Goal: Information Seeking & Learning: Check status

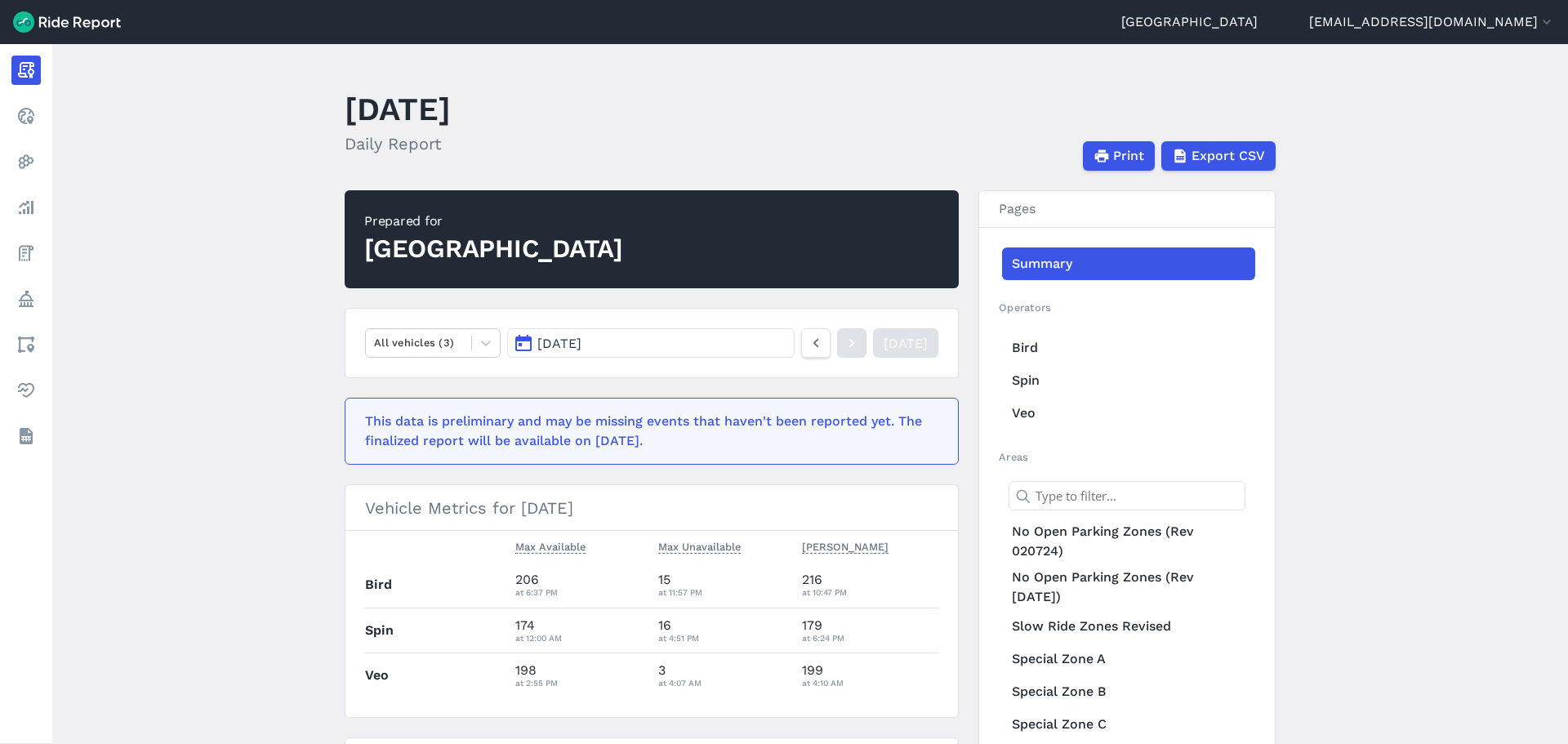
click at [1392, 120] on main "[DATE] Daily Report Print Export CSV Prepared for Gainesville All vehicles (3) …" at bounding box center [810, 394] width 1515 height 700
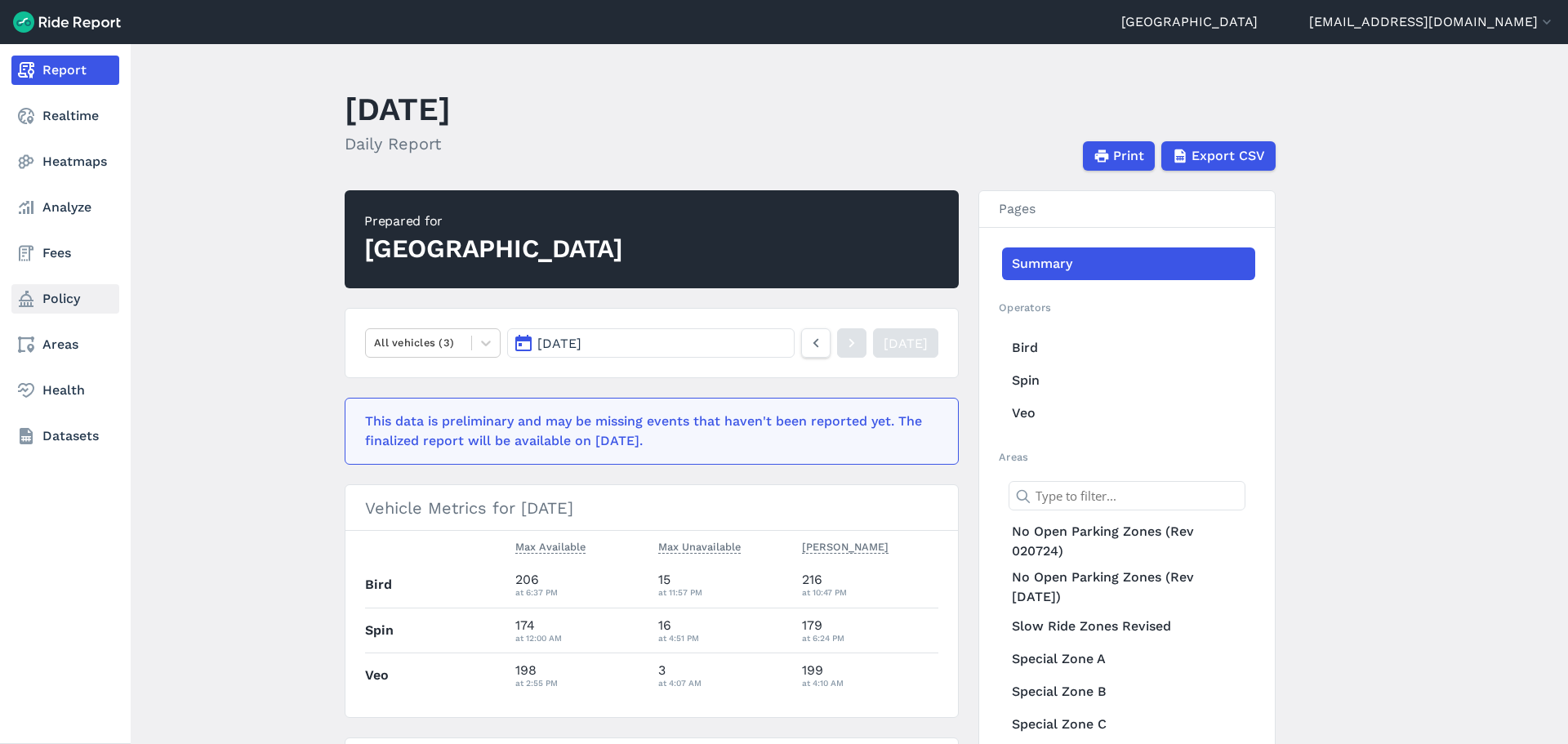
click at [76, 297] on link "Policy" at bounding box center [66, 299] width 108 height 29
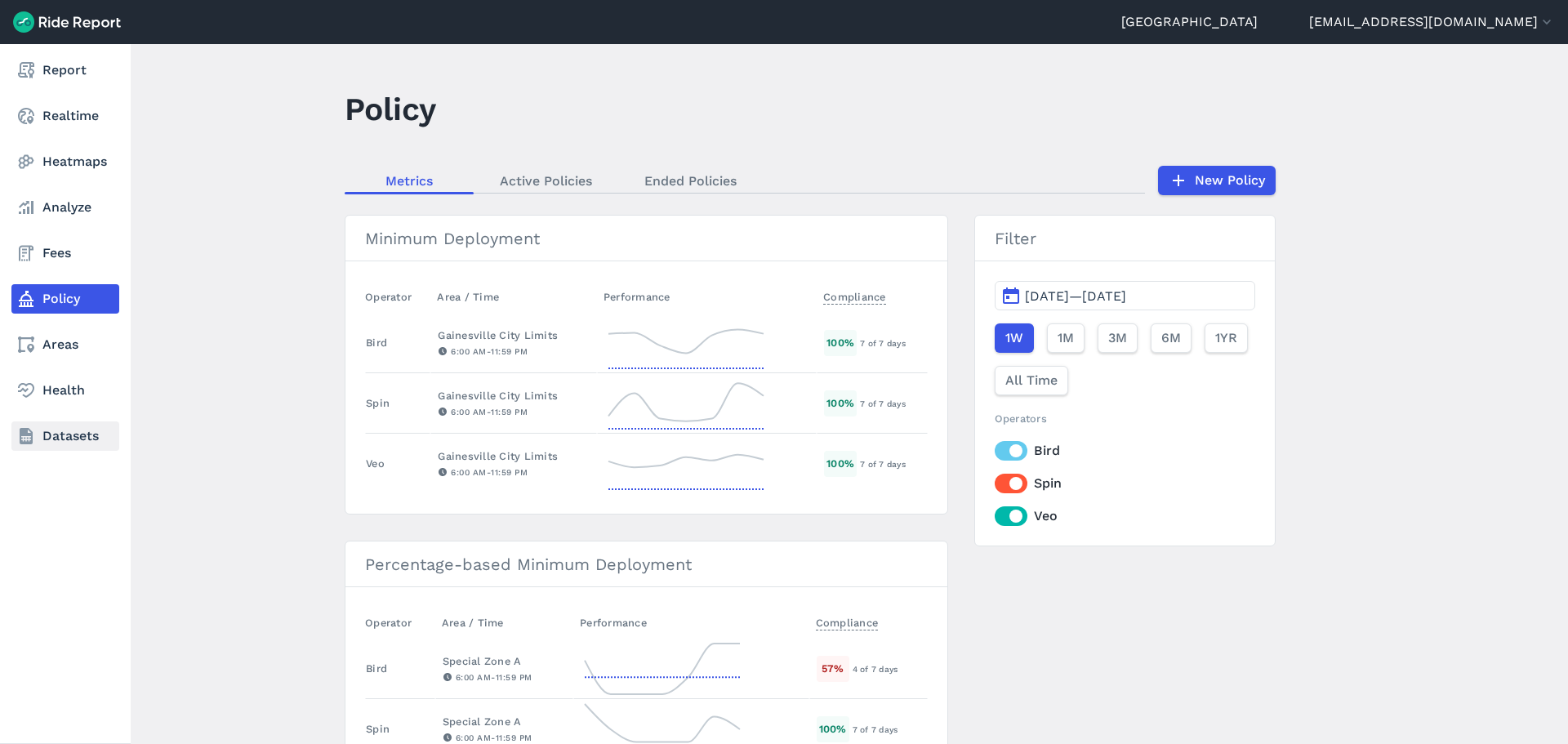
click at [70, 446] on link "Datasets" at bounding box center [66, 436] width 108 height 29
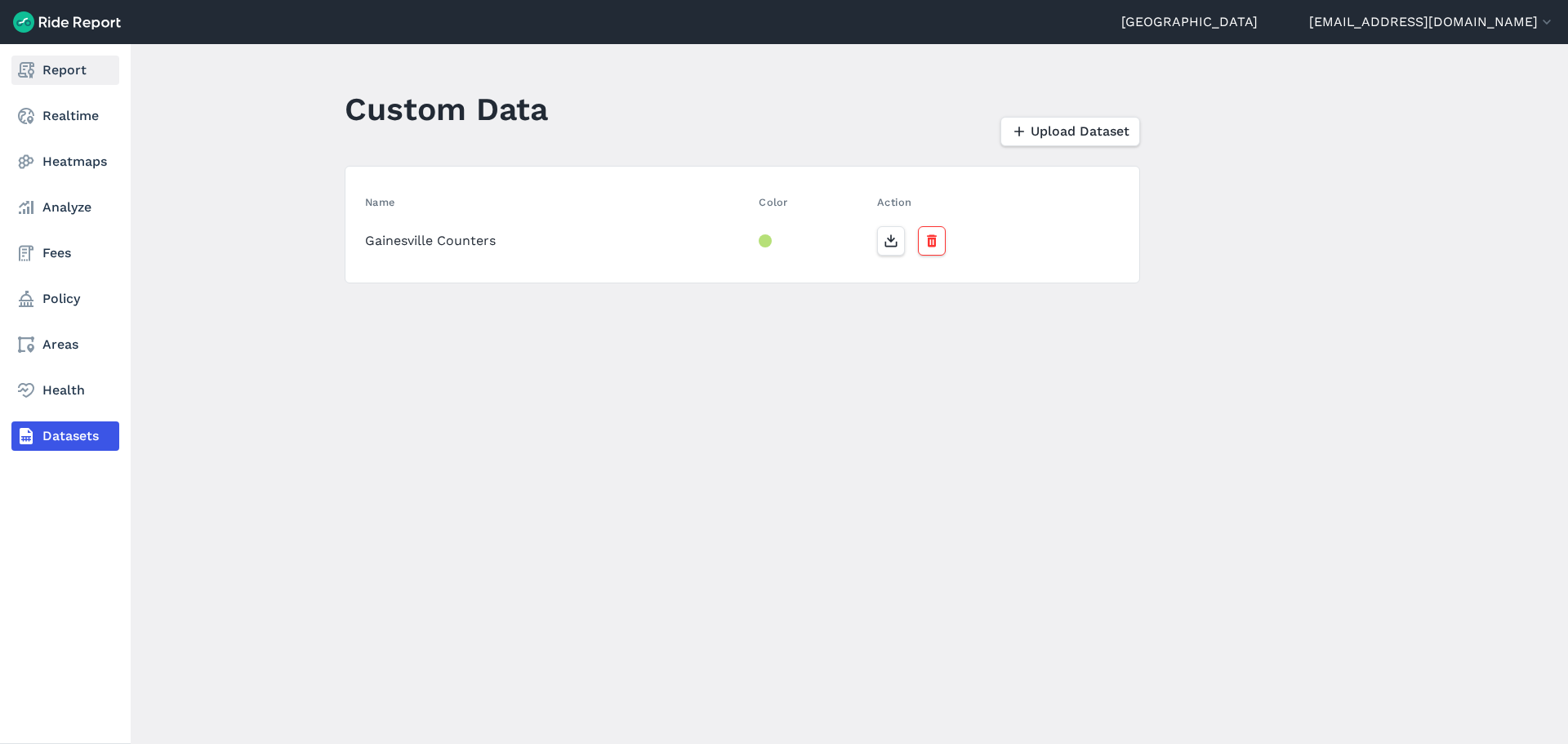
click at [64, 56] on link "Report" at bounding box center [66, 70] width 108 height 29
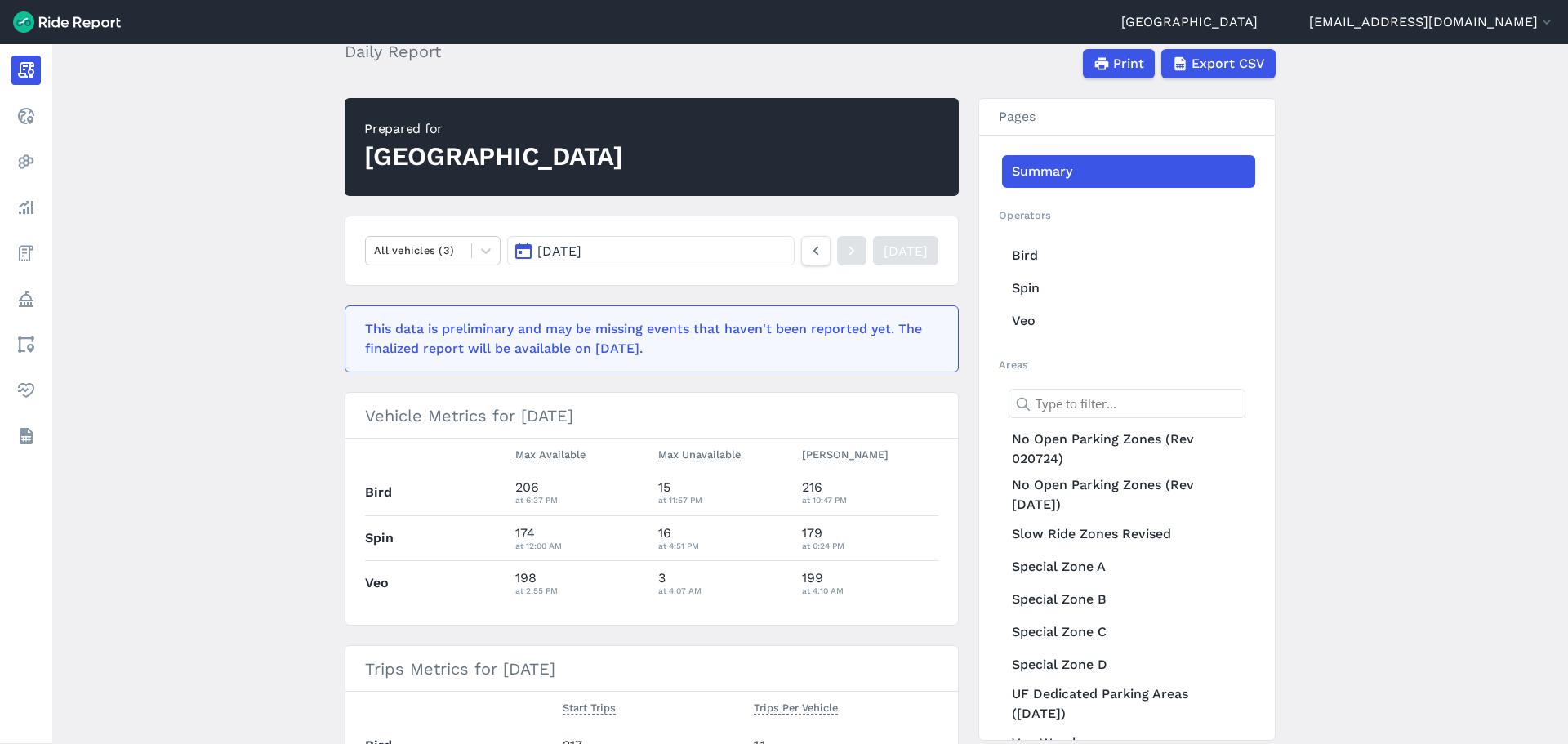
scroll to position [490, 0]
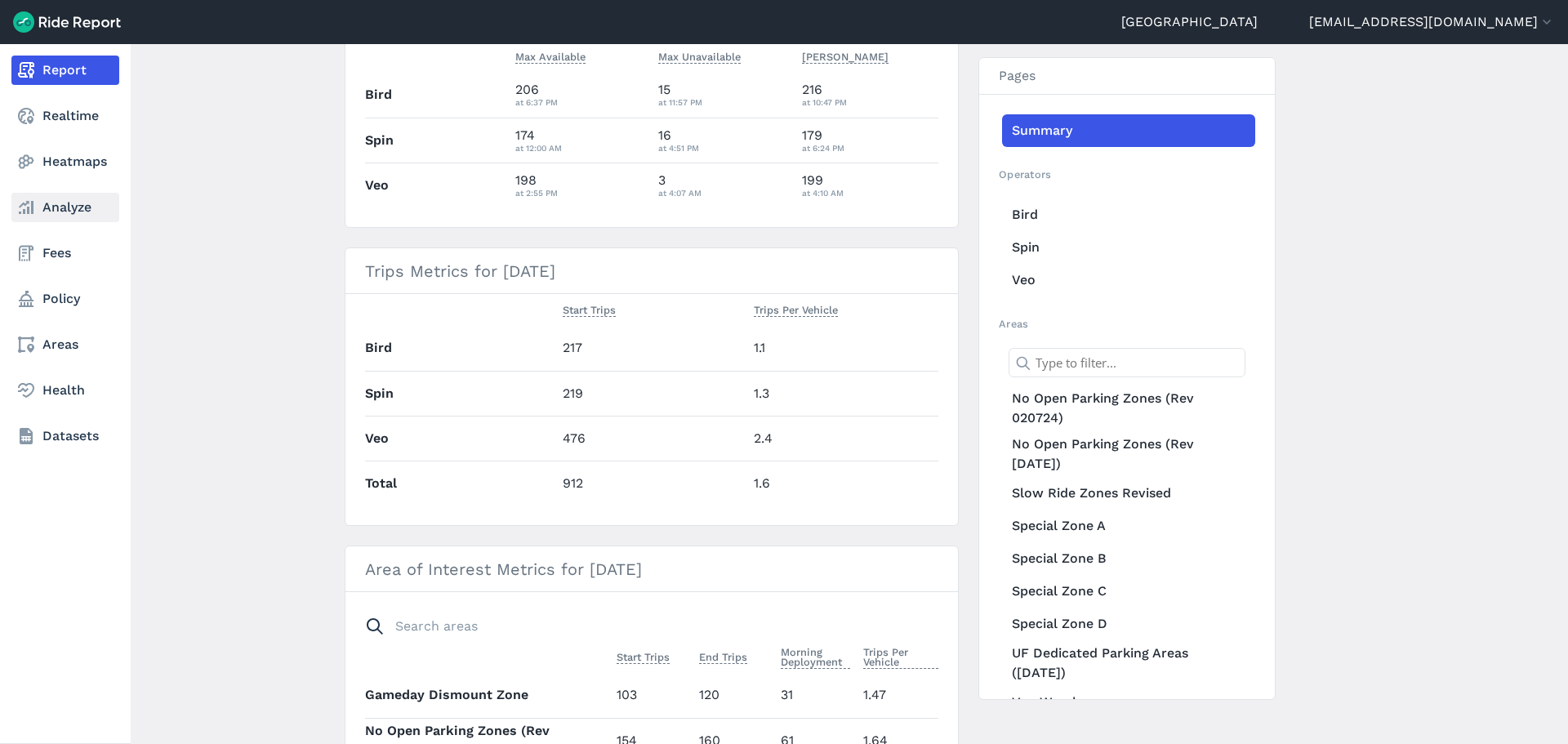
click at [56, 205] on link "Analyze" at bounding box center [66, 207] width 108 height 29
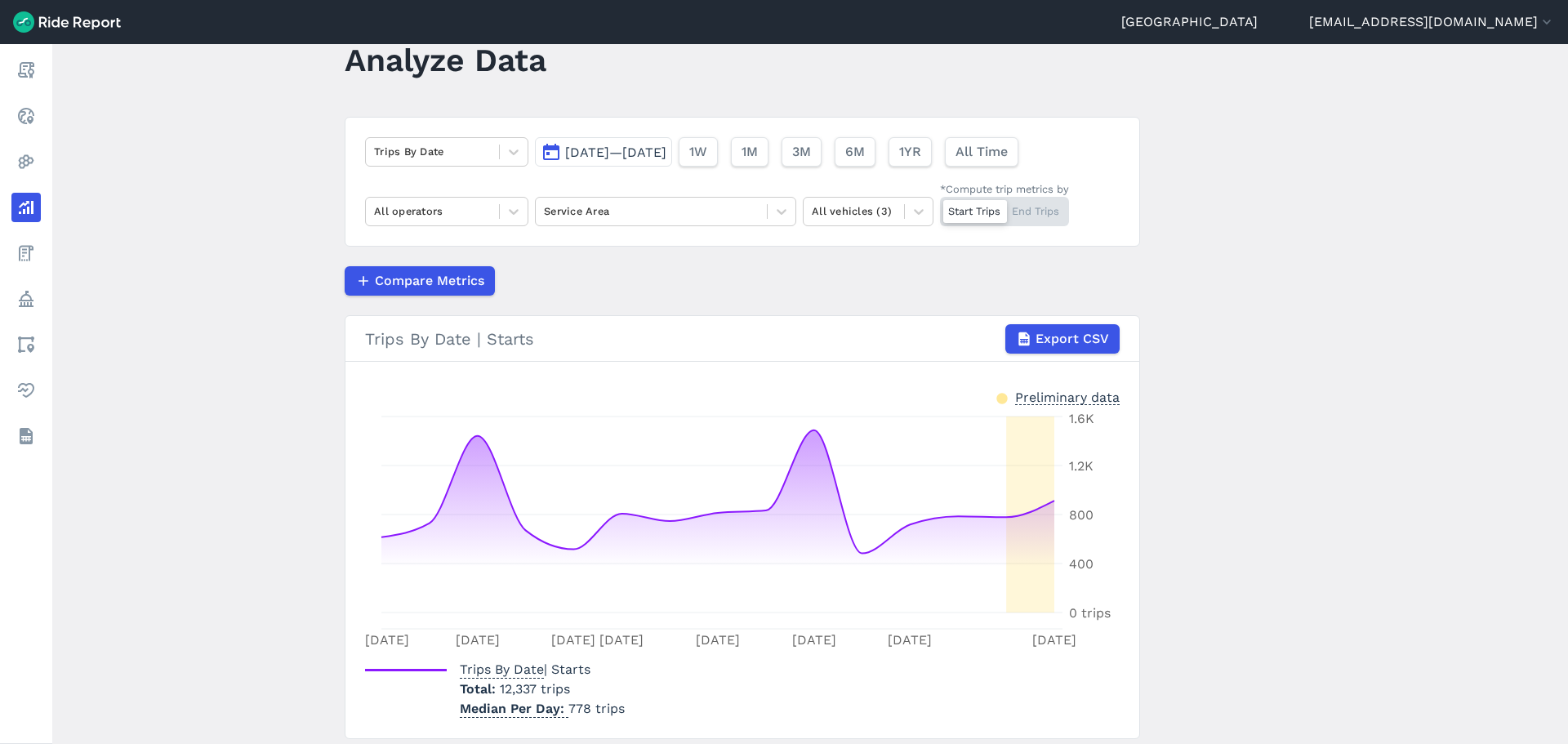
scroll to position [21, 0]
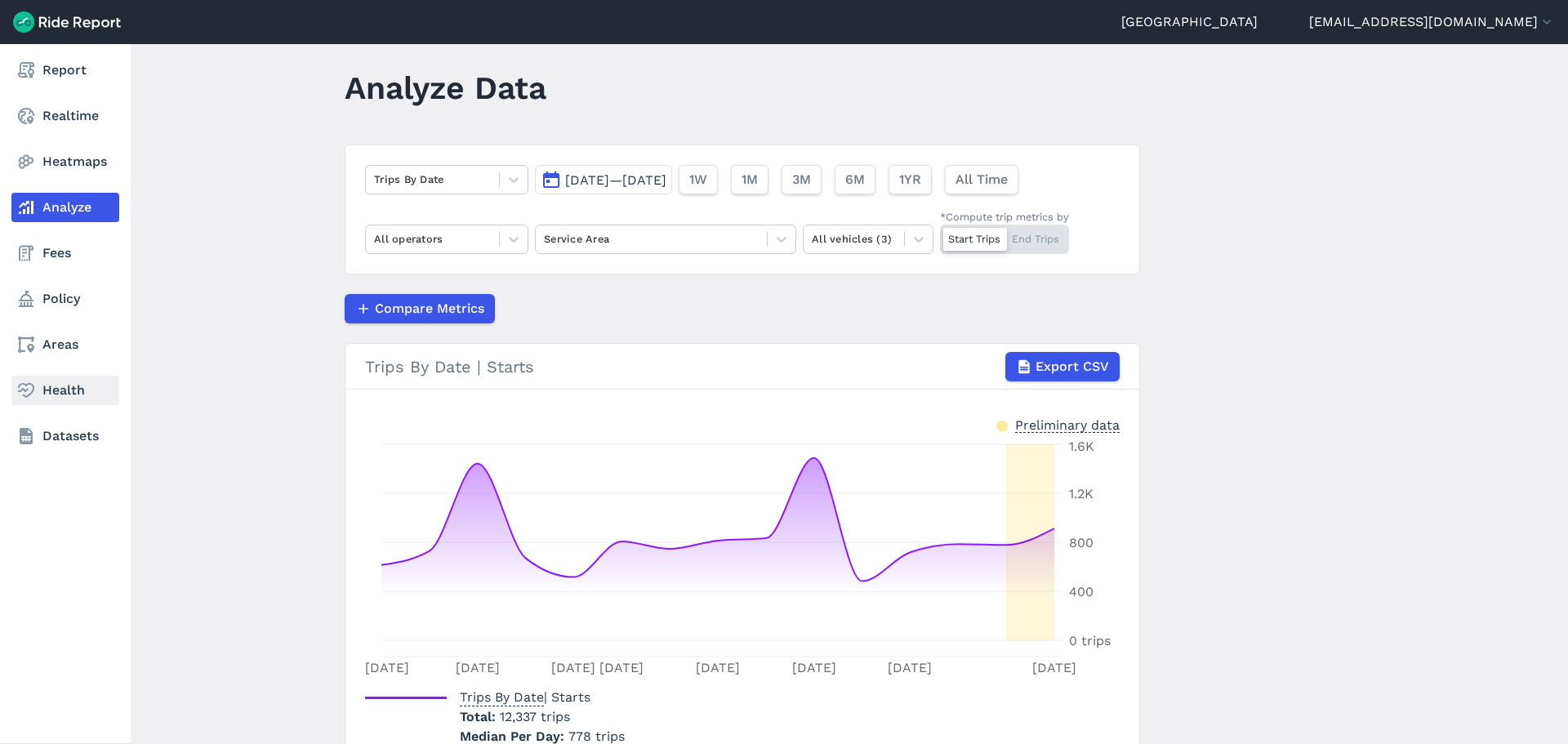
click at [40, 392] on link "Health" at bounding box center [66, 390] width 108 height 29
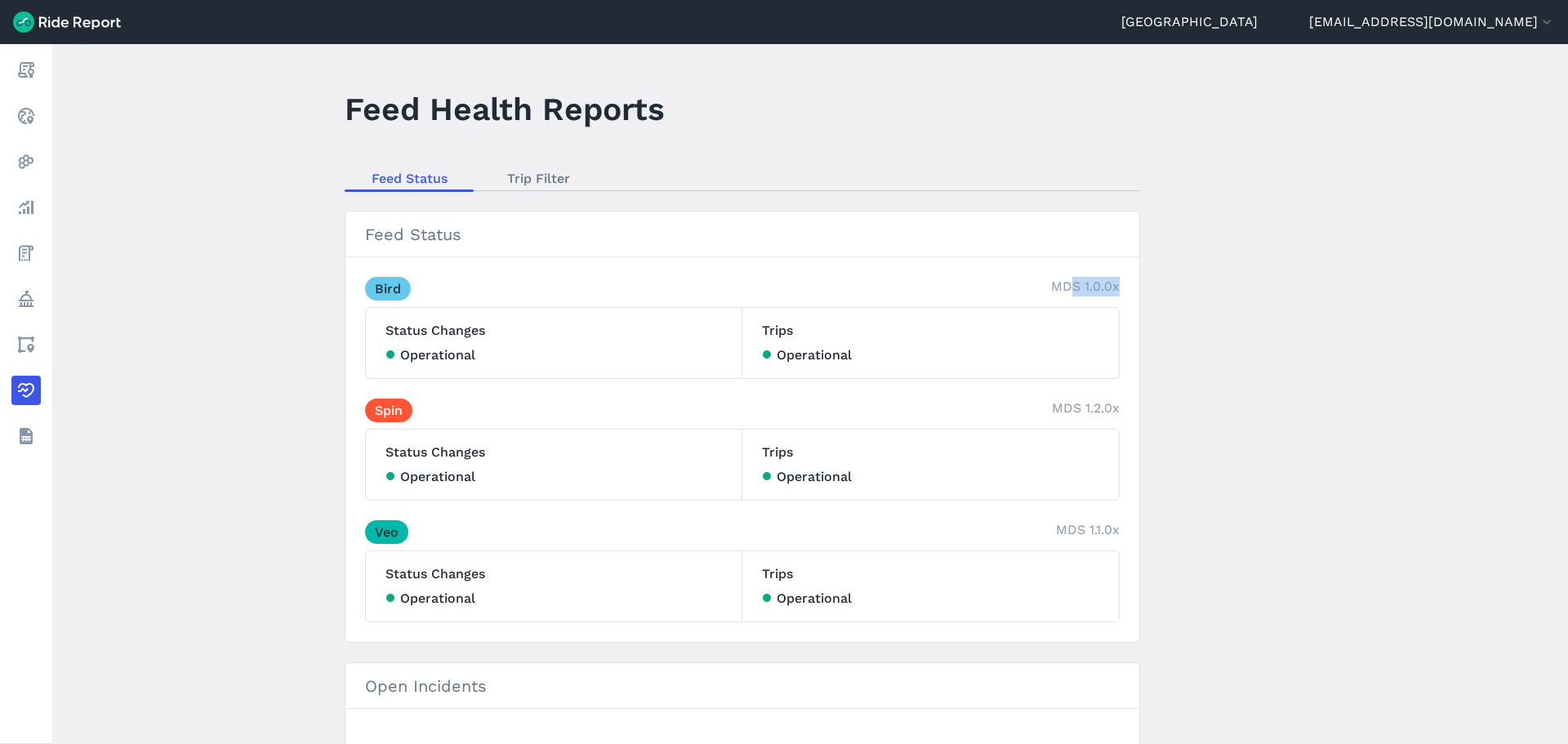
drag, startPoint x: 1068, startPoint y: 280, endPoint x: 1128, endPoint y: 295, distance: 61.8
click at [1128, 295] on section "Feed Status Bird MDS 1.0.0x Status Changes Operational Trips Operational Spin M…" at bounding box center [742, 427] width 795 height 432
drag, startPoint x: 226, startPoint y: 414, endPoint x: 247, endPoint y: 135, distance: 279.8
click at [247, 135] on main "Feed Health Reports Feed Status Trip Filter Feed Status Bird MDS 1.0.0x Status …" at bounding box center [810, 394] width 1515 height 700
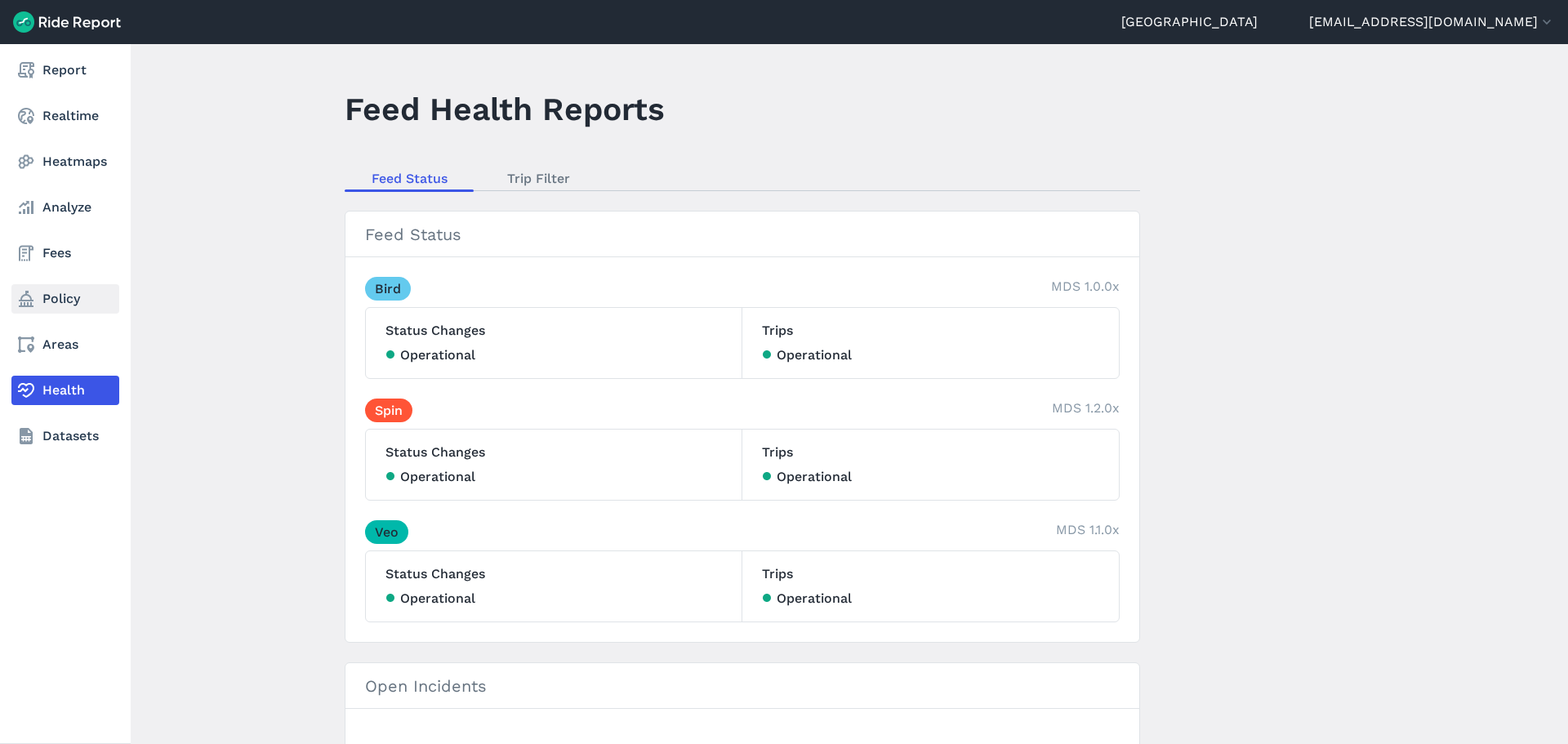
click at [42, 311] on link "Policy" at bounding box center [66, 299] width 108 height 29
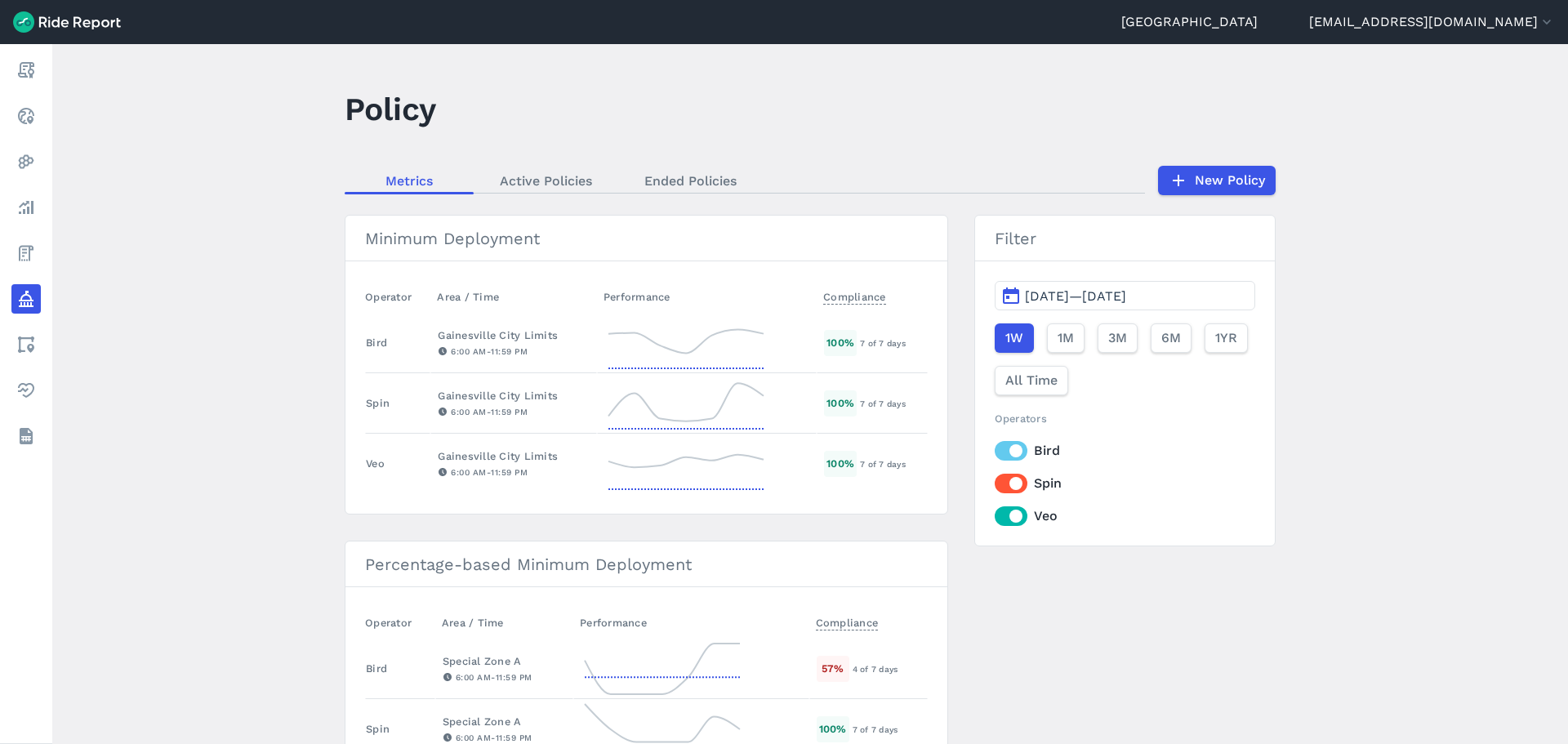
click at [1018, 290] on button "[DATE]—[DATE]" at bounding box center [1125, 295] width 260 height 29
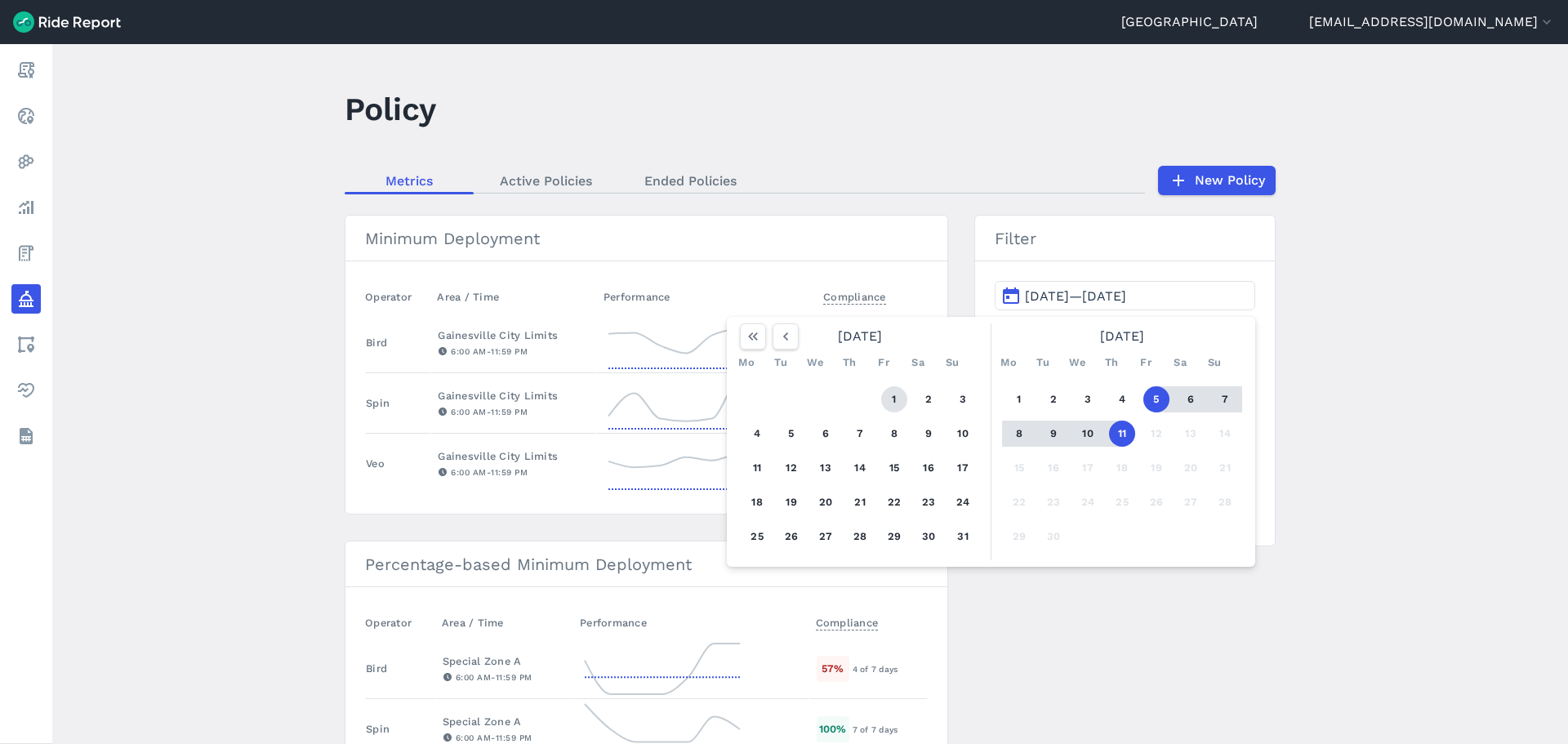
click at [885, 399] on button "1" at bounding box center [893, 399] width 26 height 26
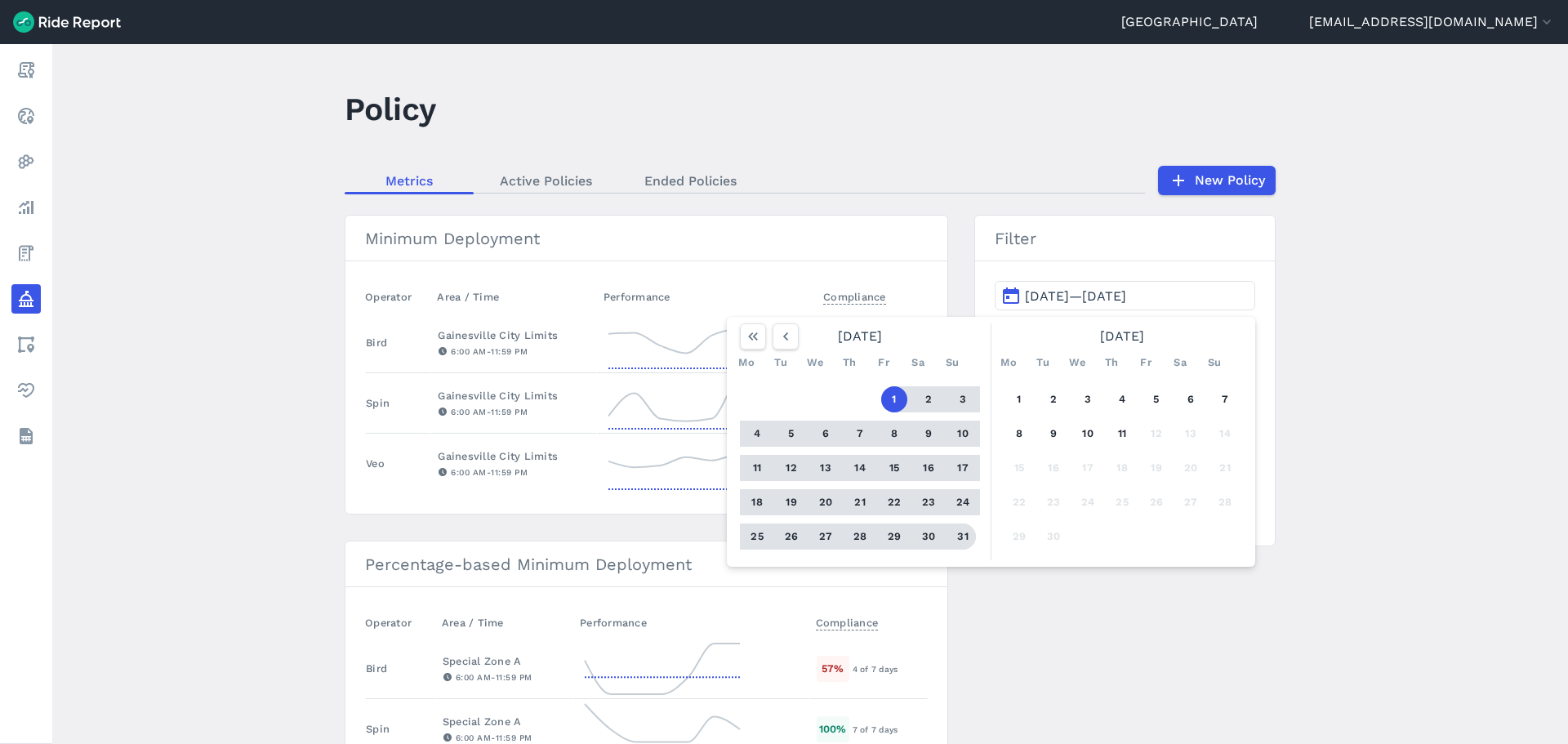
click at [957, 539] on button "31" at bounding box center [962, 536] width 26 height 26
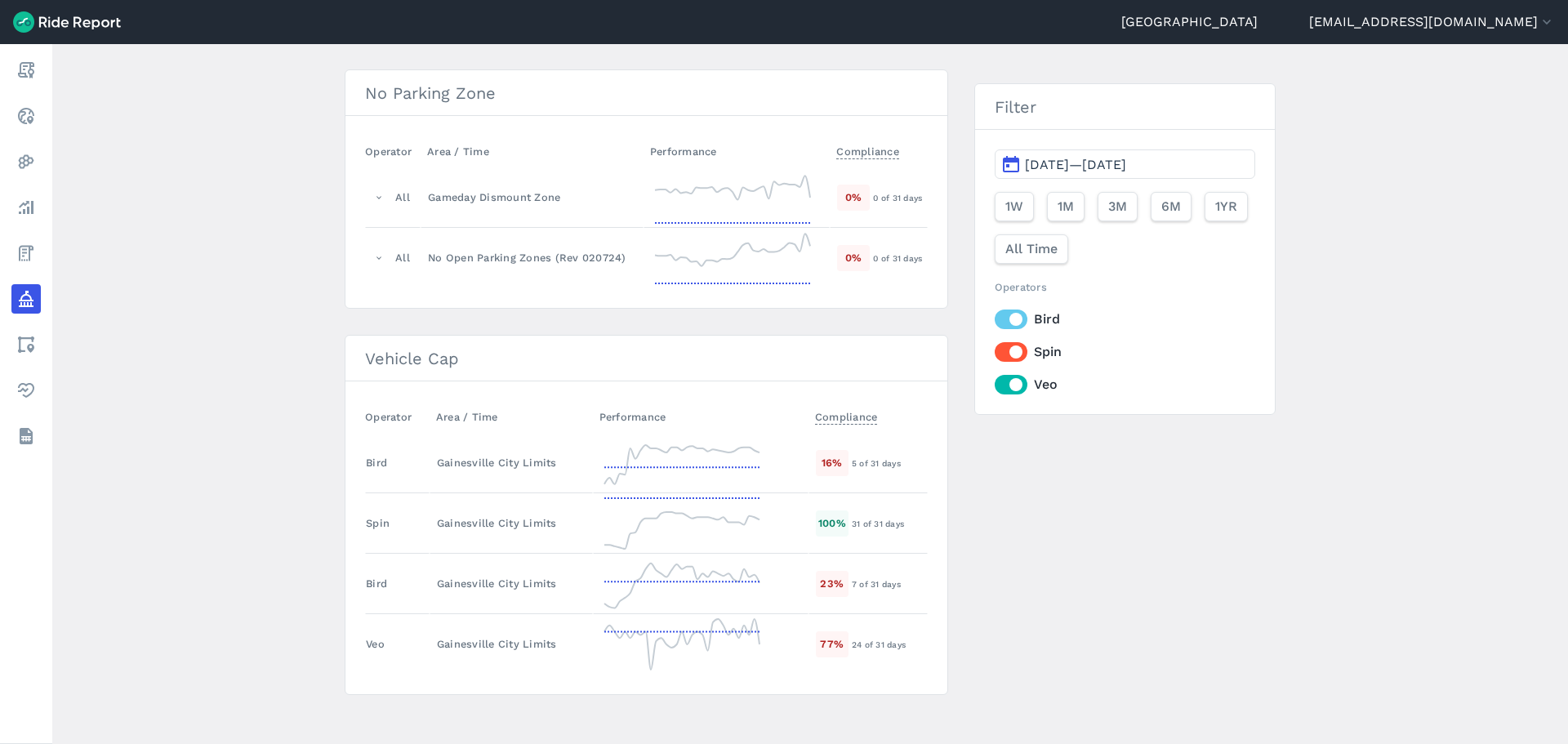
scroll to position [867, 0]
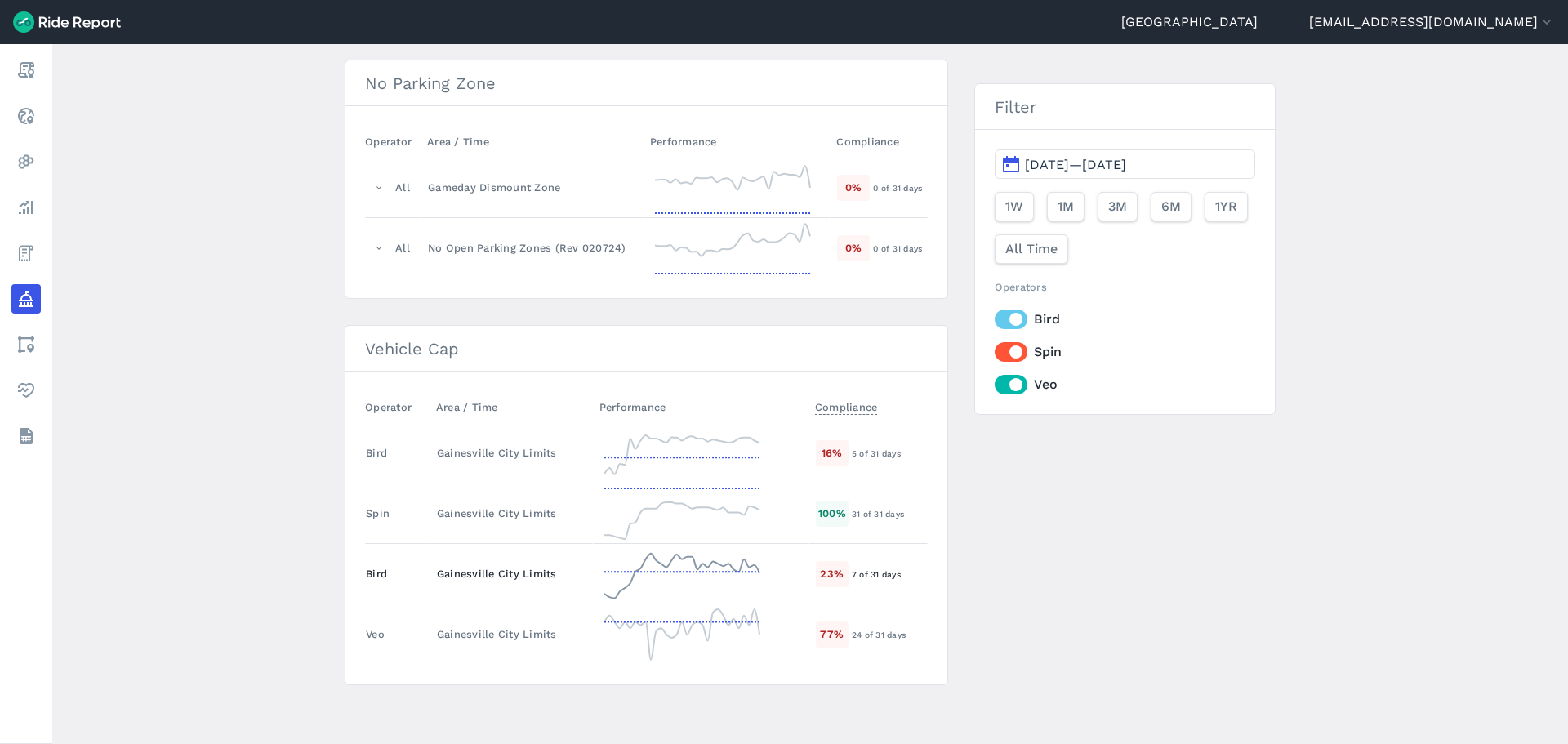
click at [499, 585] on td "Gainesville City Limits" at bounding box center [511, 573] width 163 height 61
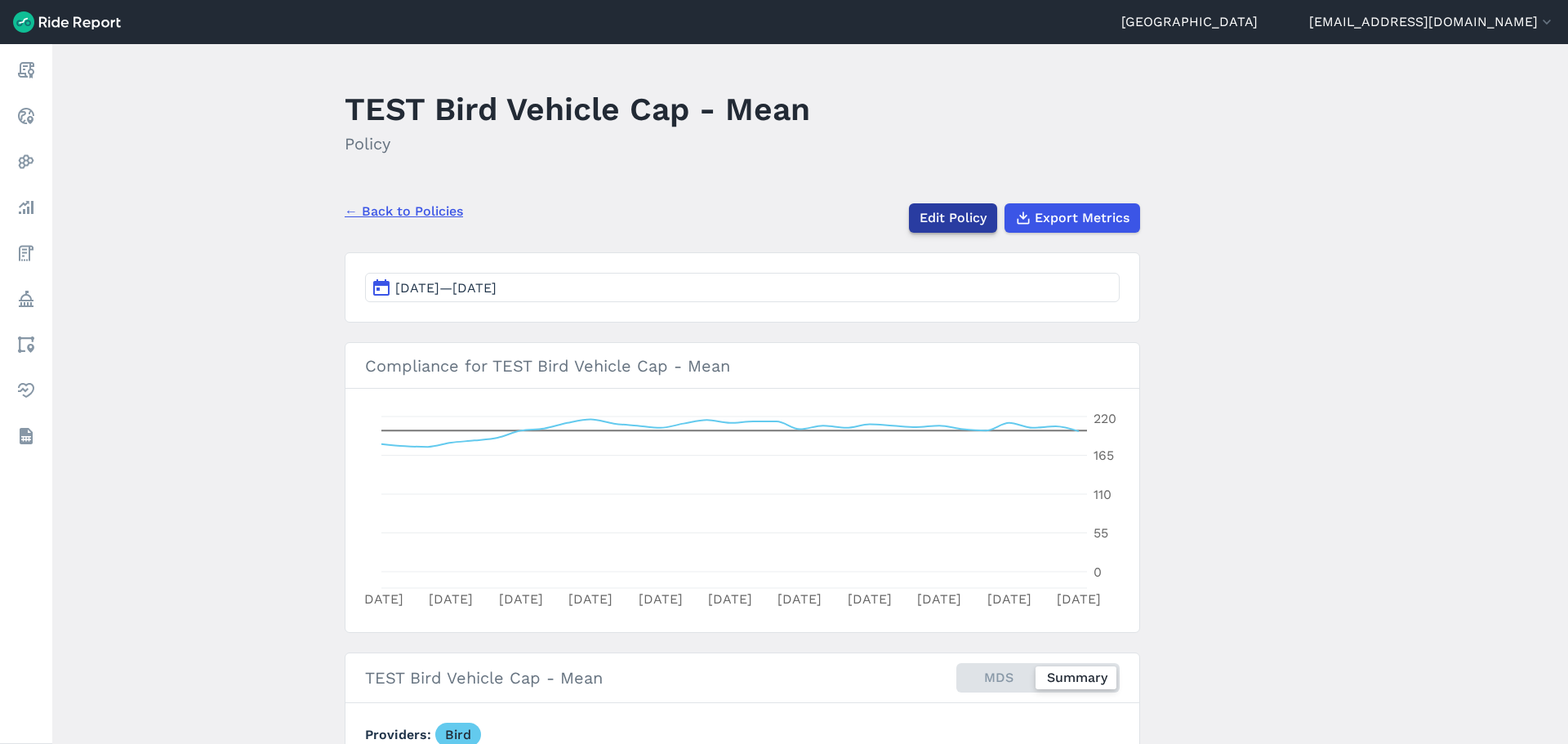
click at [920, 220] on link "Edit Policy" at bounding box center [952, 218] width 88 height 29
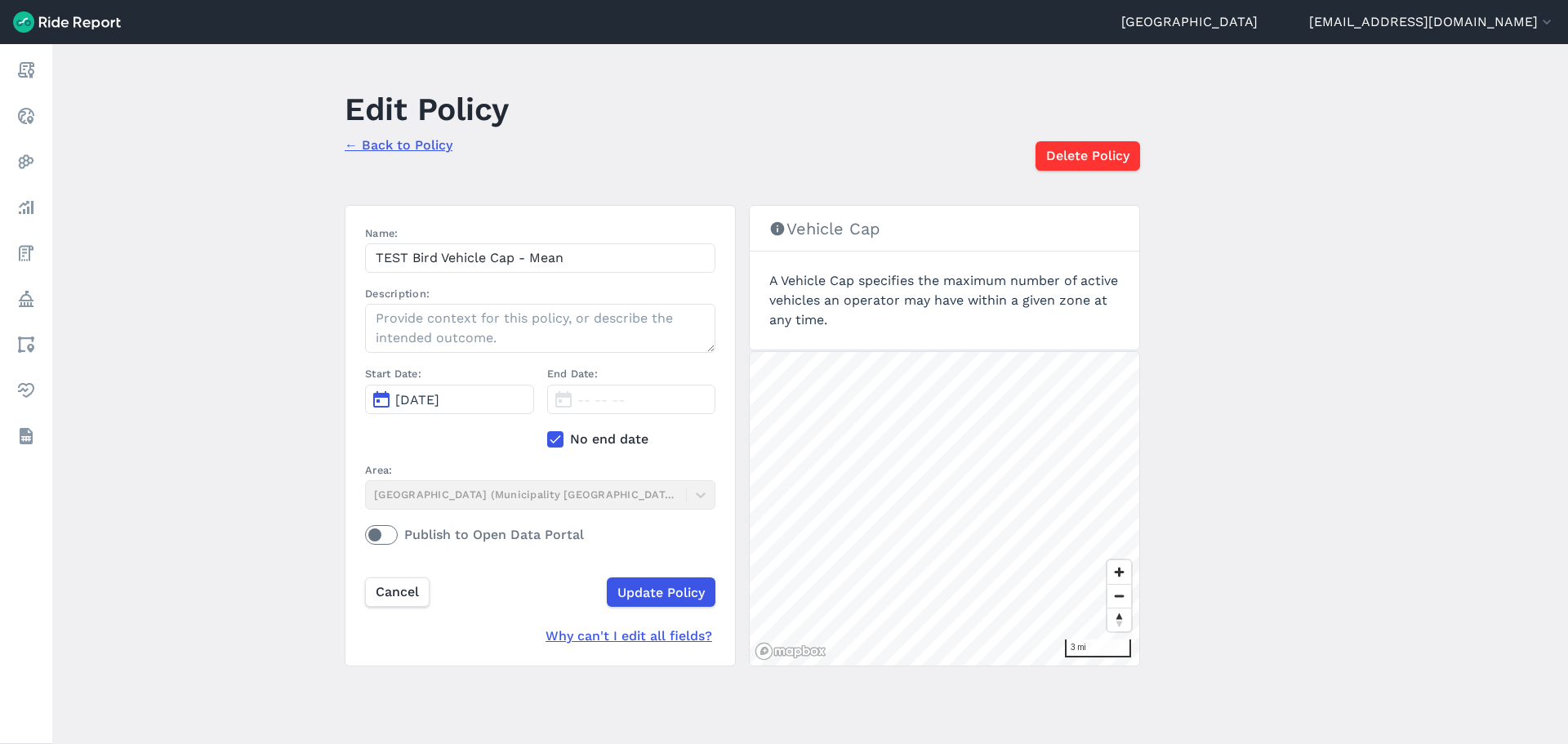
click at [422, 146] on link "← Back to Policy" at bounding box center [399, 145] width 108 height 15
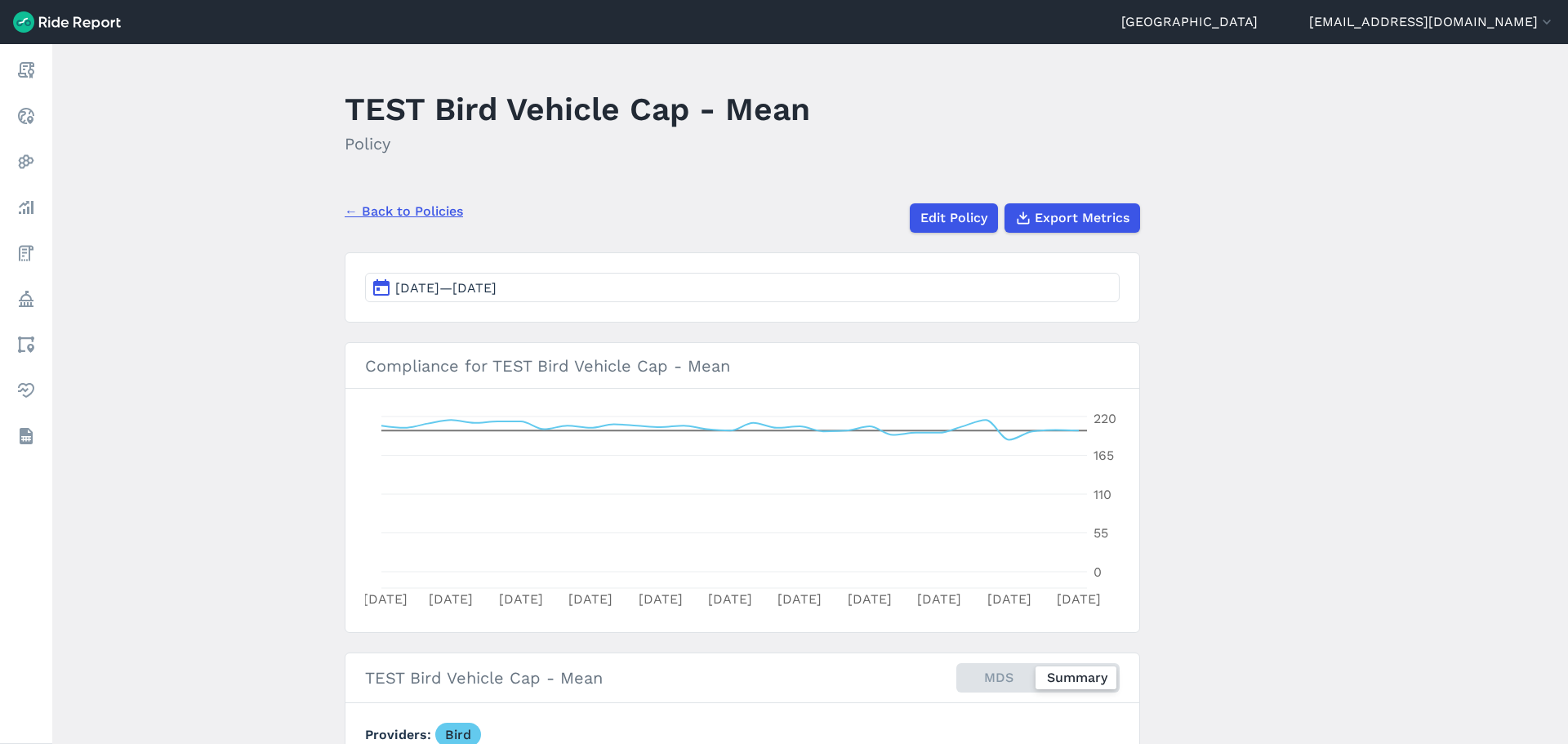
click at [416, 291] on span "[DATE]—[DATE]" at bounding box center [445, 288] width 101 height 15
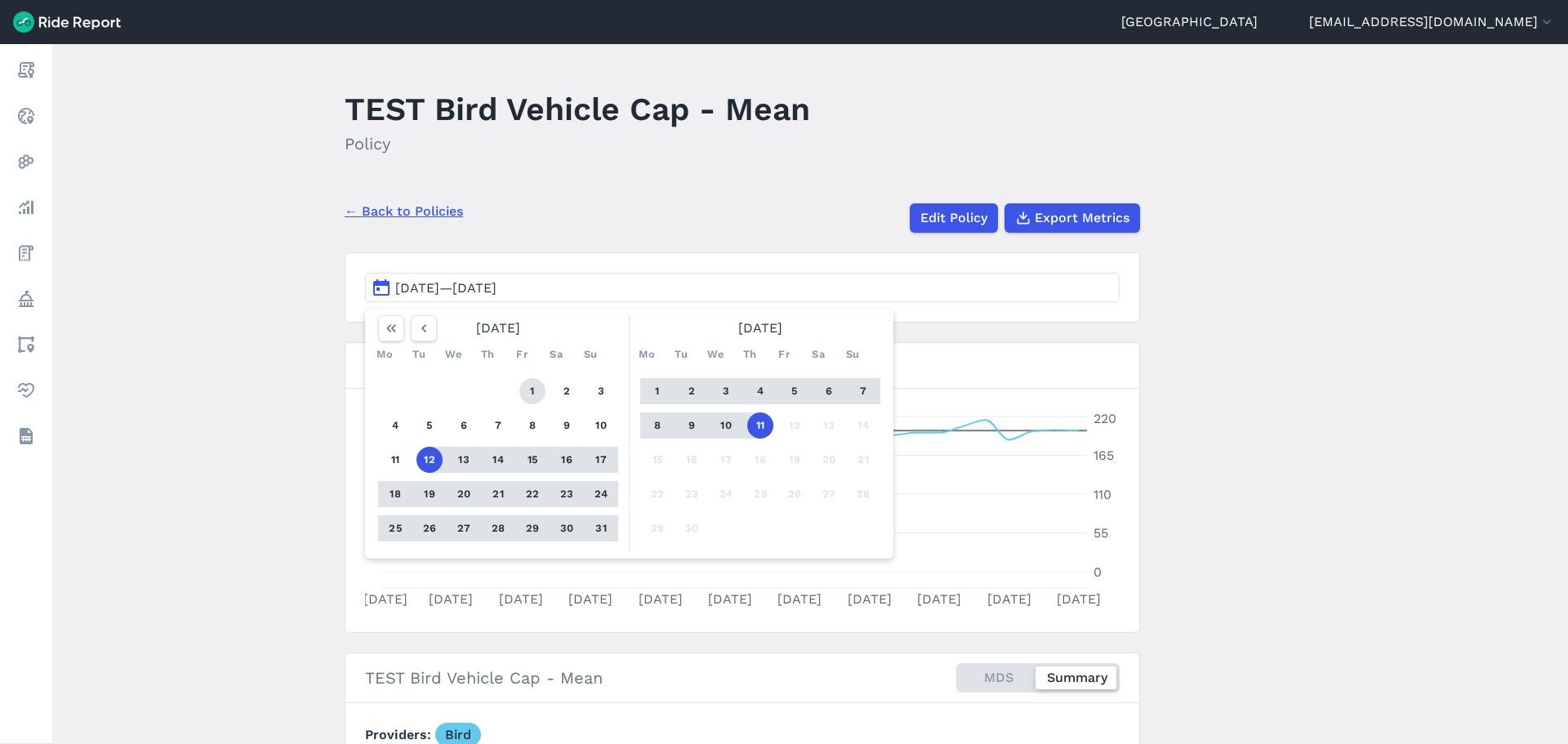
click at [529, 394] on button "1" at bounding box center [532, 390] width 26 height 26
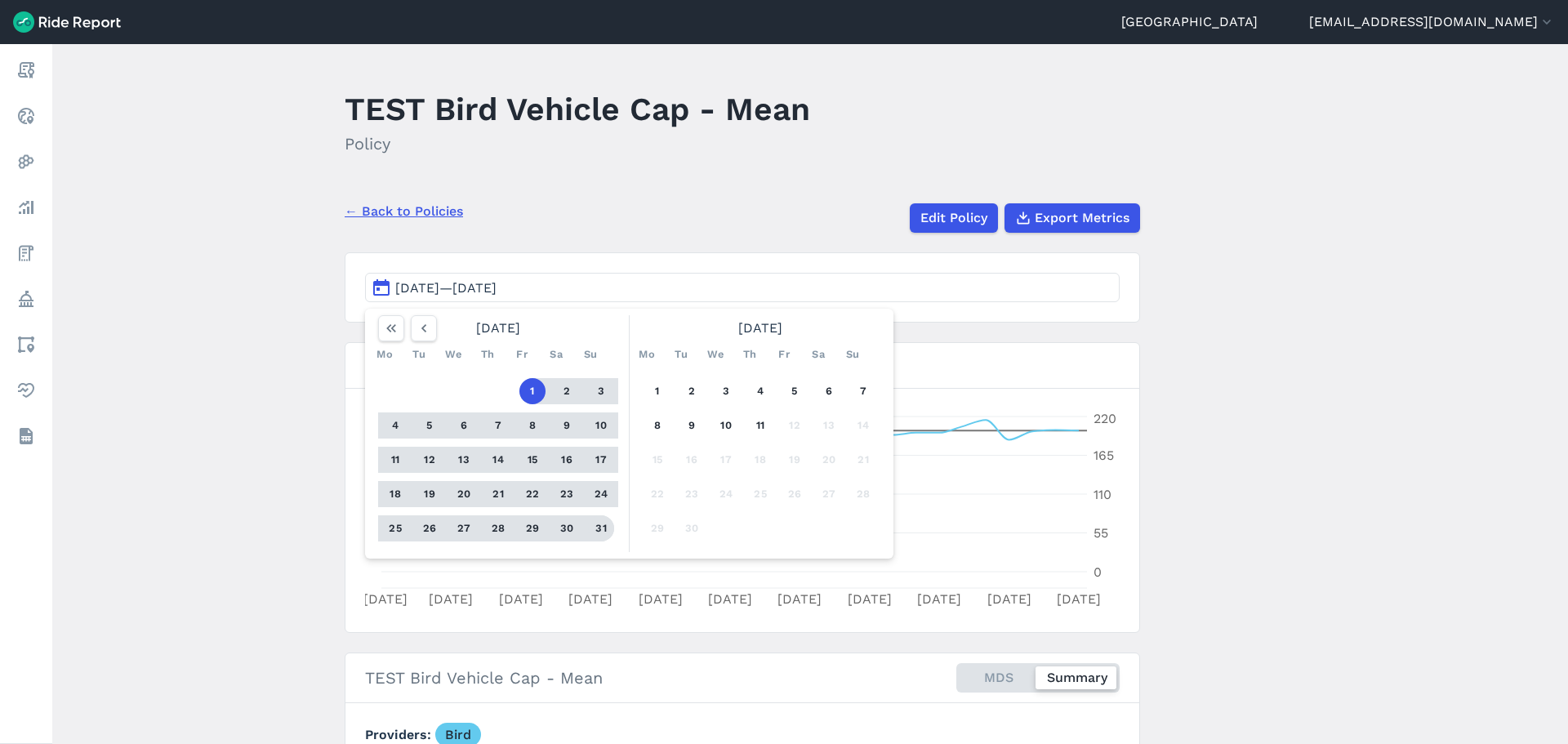
click at [603, 531] on button "31" at bounding box center [600, 528] width 26 height 26
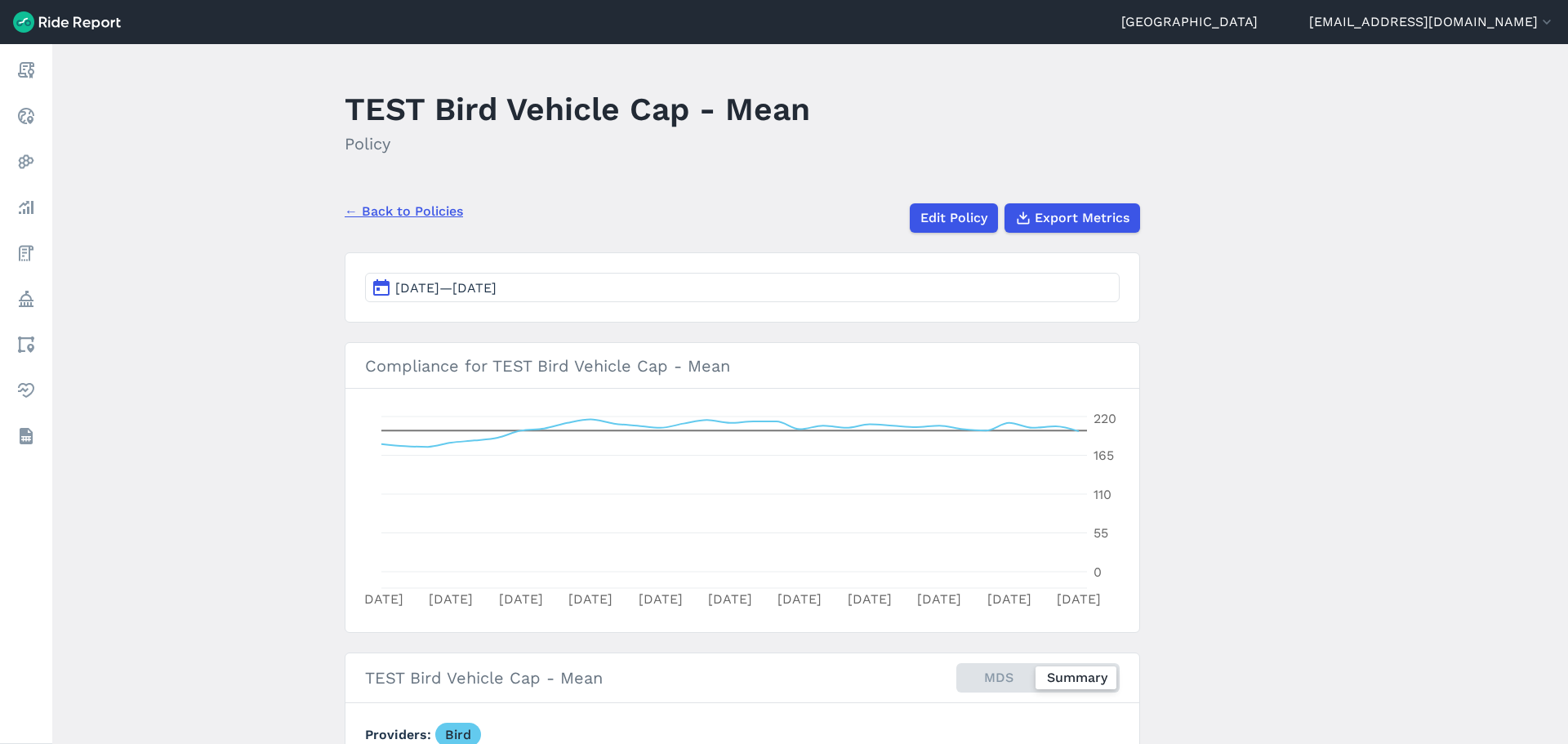
click at [264, 554] on main "TEST Bird Vehicle Cap - Mean Policy ← Back to Policies Edit Policy Export Metri…" at bounding box center [810, 394] width 1515 height 700
drag, startPoint x: 234, startPoint y: 538, endPoint x: 253, endPoint y: 285, distance: 253.7
click at [254, 305] on main "TEST Bird Vehicle Cap - Mean Policy ← Back to Policies Edit Policy Export Metri…" at bounding box center [810, 394] width 1515 height 700
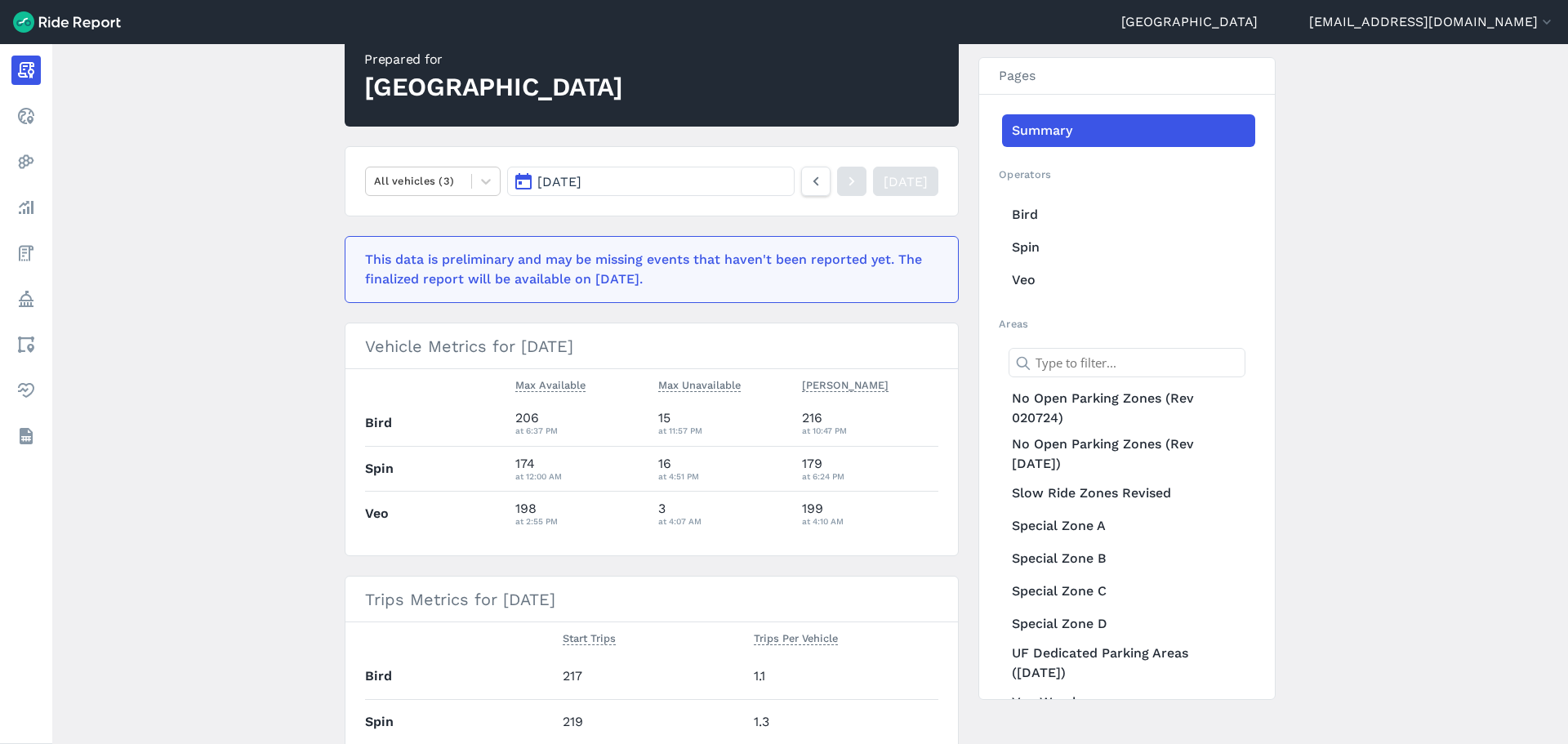
scroll to position [163, 0]
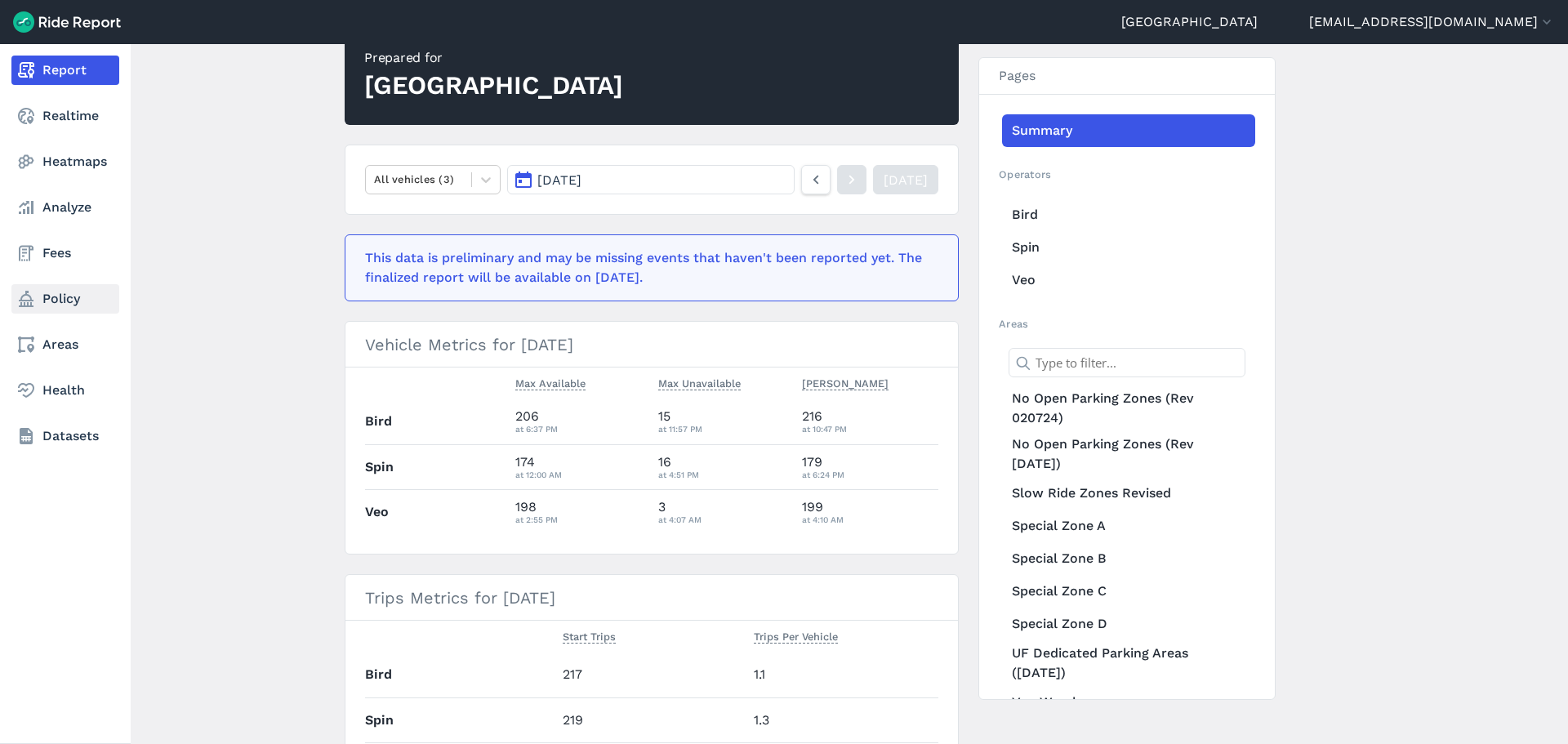
click at [44, 300] on link "Policy" at bounding box center [66, 299] width 108 height 29
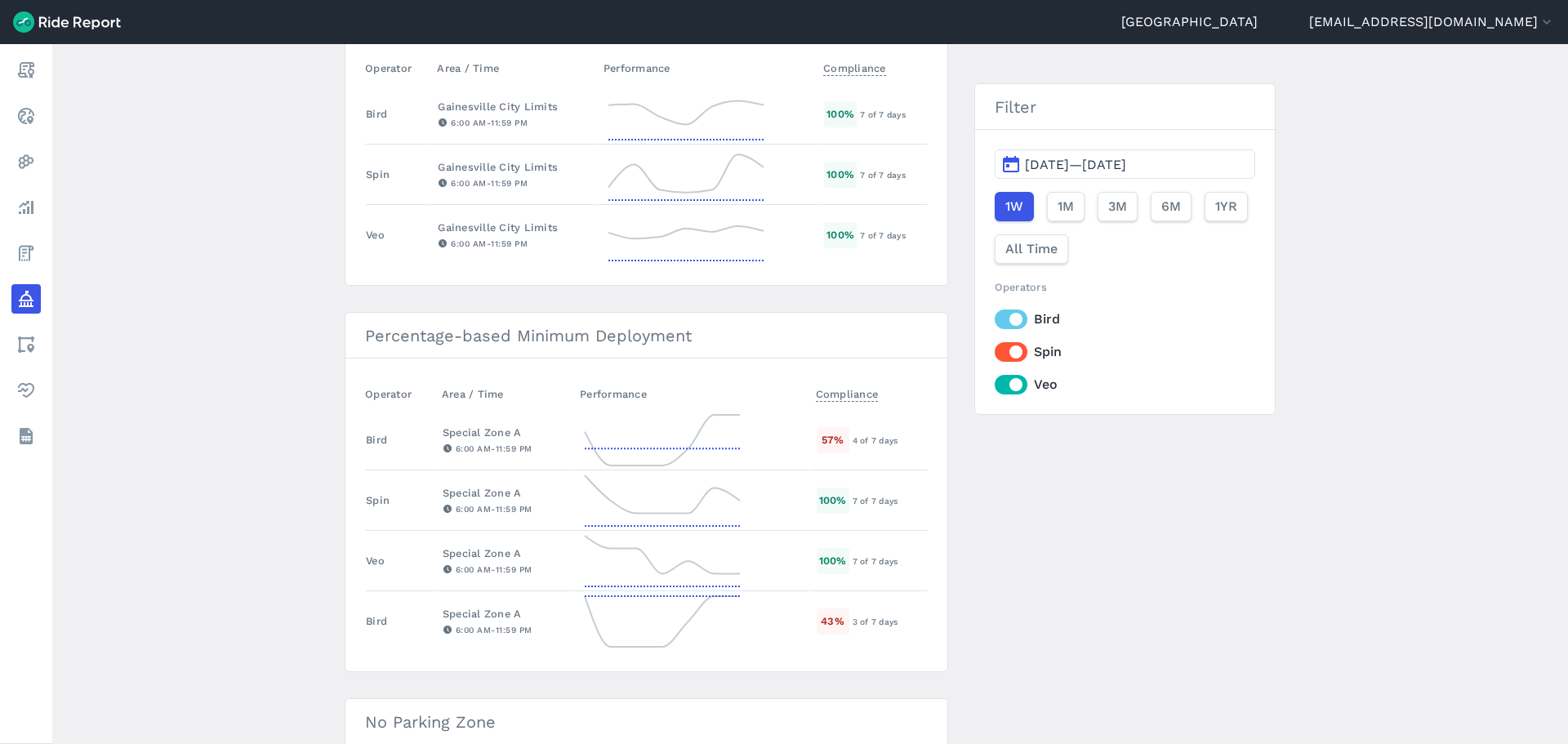
scroll to position [867, 0]
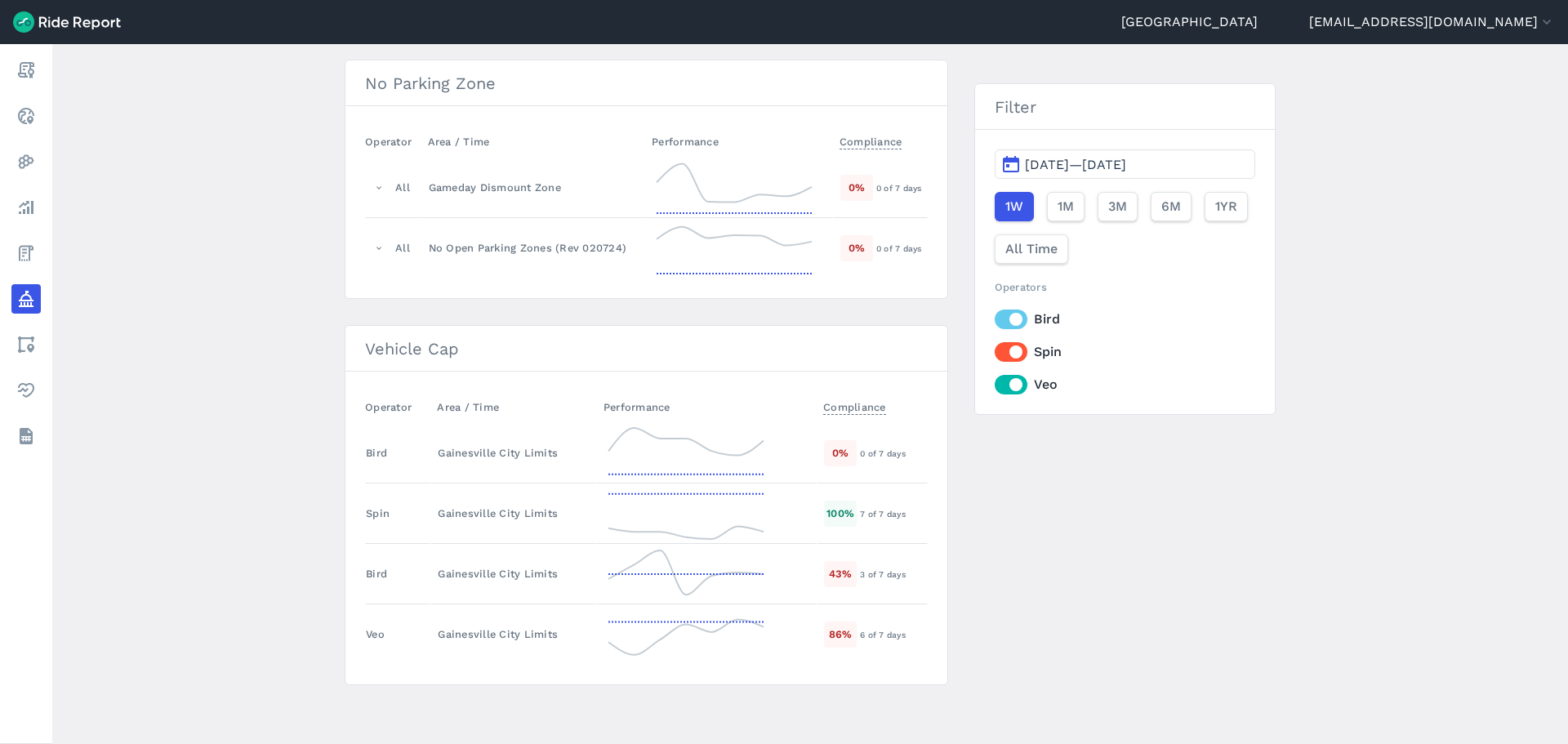
drag, startPoint x: 254, startPoint y: 237, endPoint x: 240, endPoint y: 556, distance: 319.3
click at [1086, 173] on button "[DATE]—[DATE]" at bounding box center [1125, 164] width 260 height 29
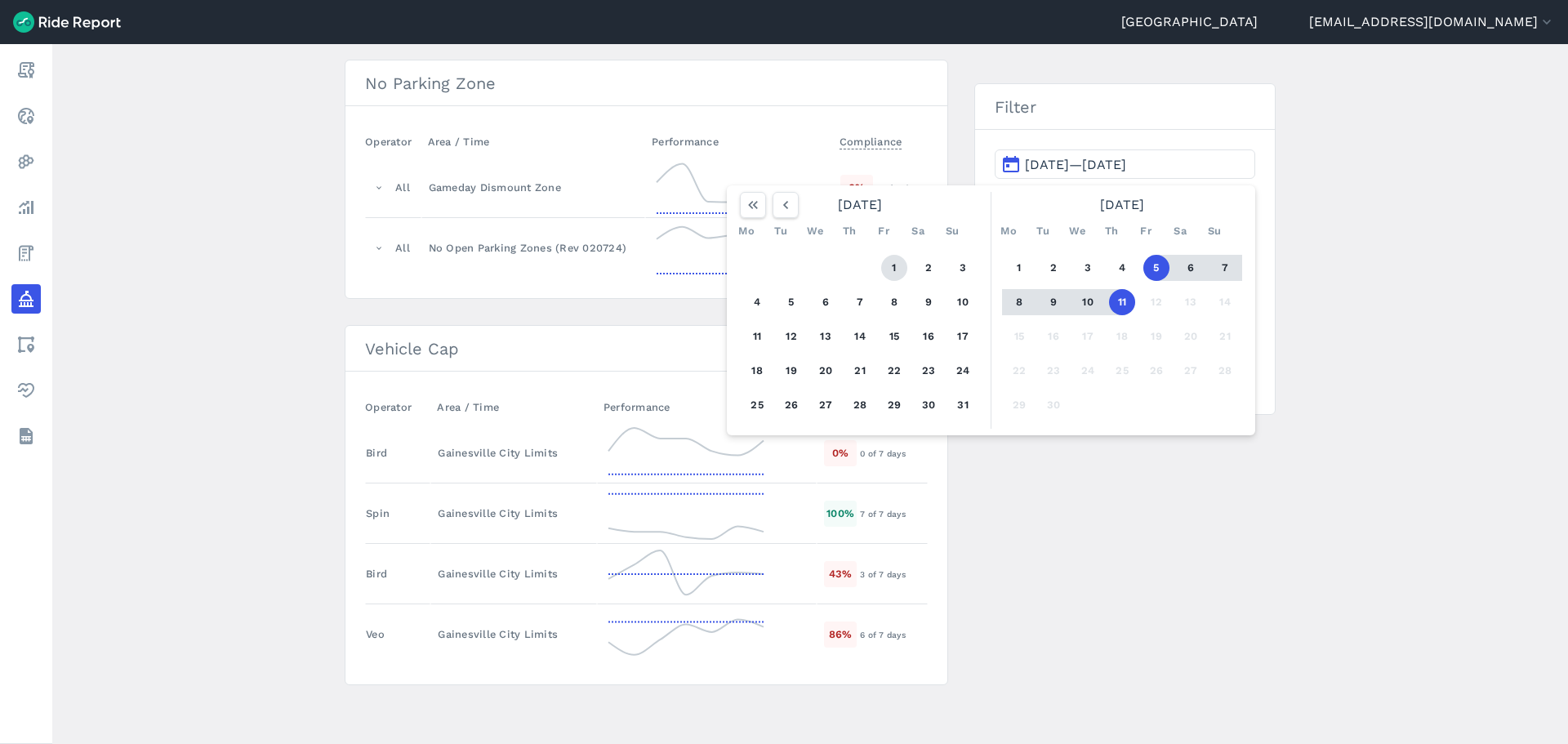
click at [890, 270] on button "1" at bounding box center [893, 267] width 26 height 26
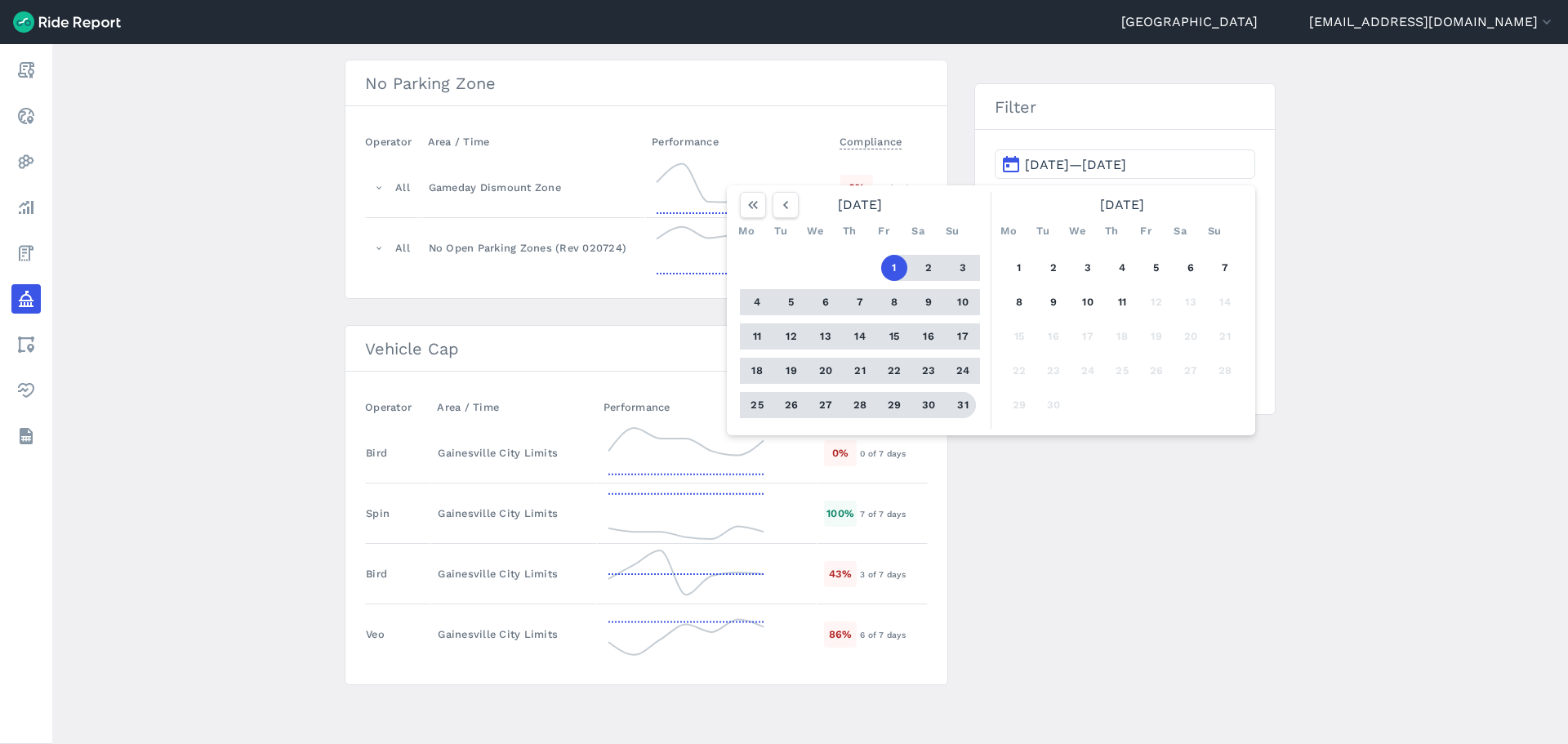
click at [955, 399] on button "31" at bounding box center [962, 405] width 26 height 26
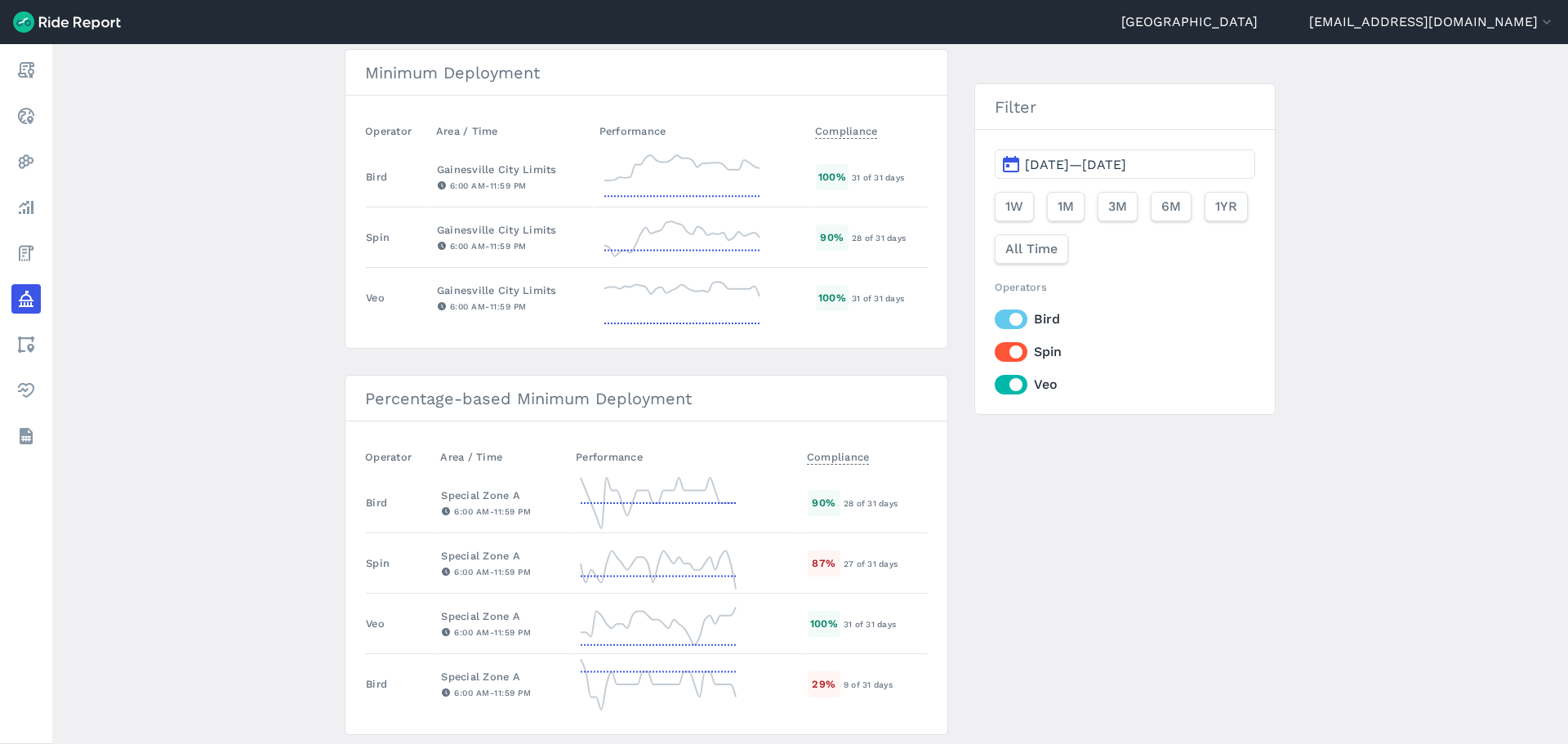
scroll to position [867, 0]
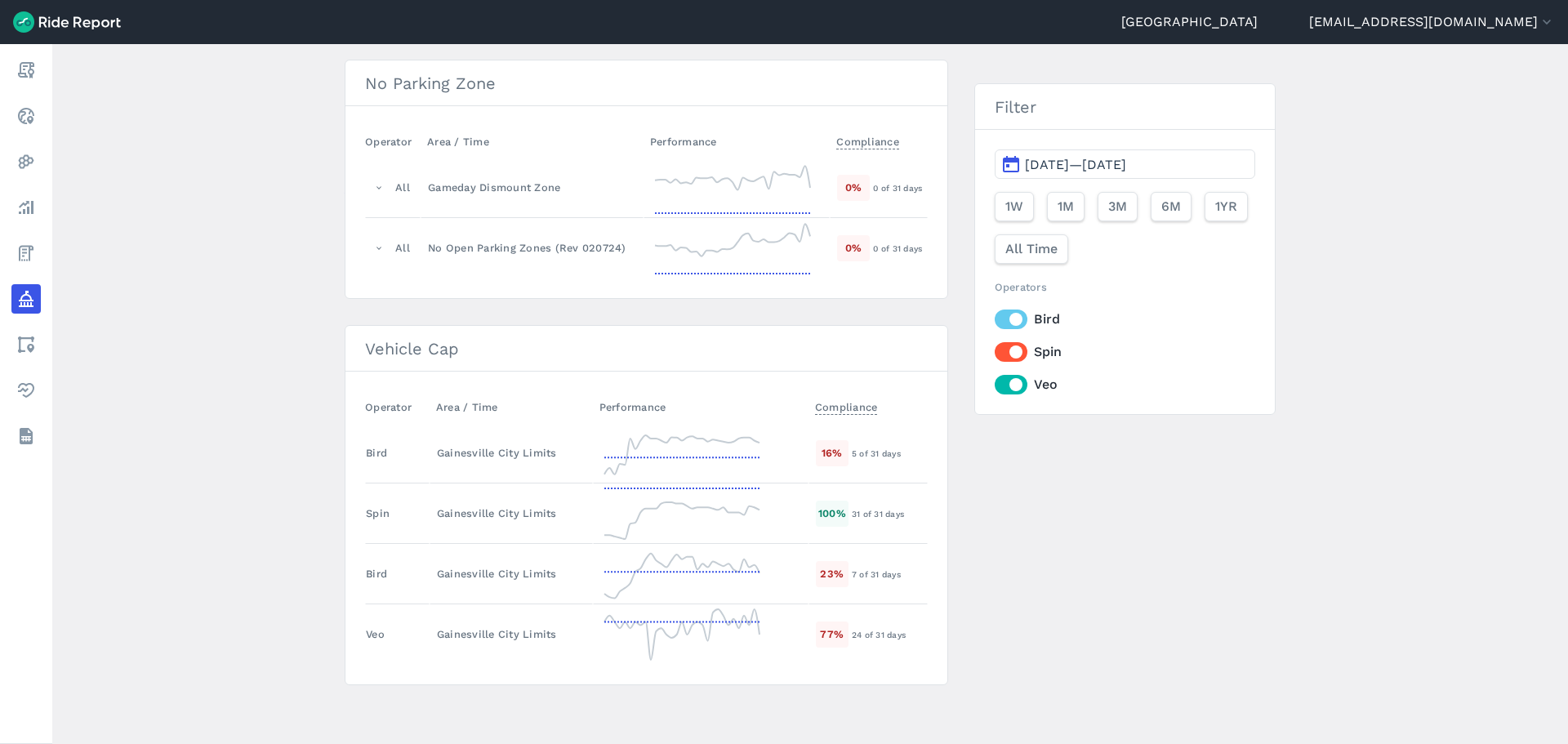
drag, startPoint x: 231, startPoint y: 436, endPoint x: 232, endPoint y: 521, distance: 85.0
click at [651, 572] on icon at bounding box center [681, 573] width 163 height 59
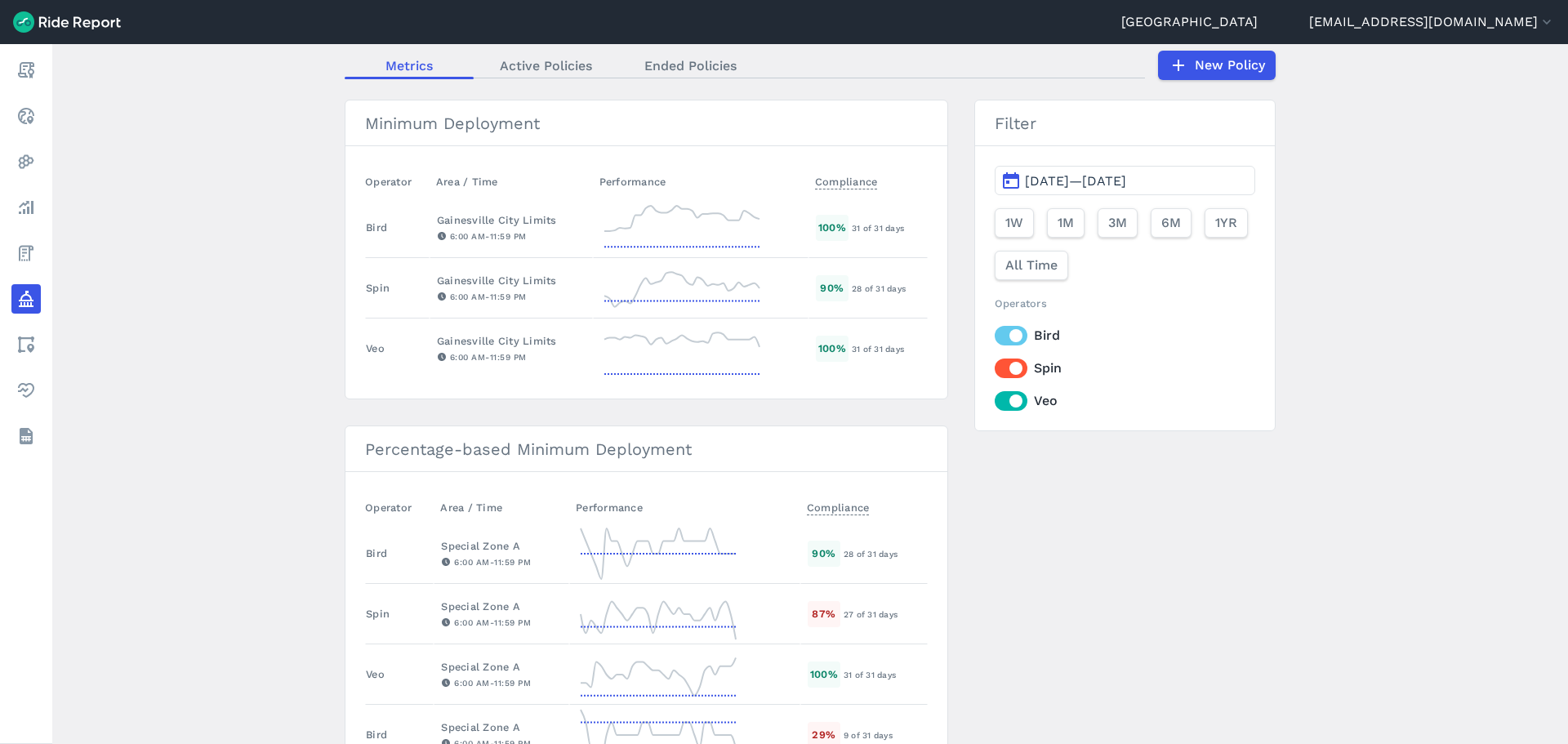
scroll to position [867, 0]
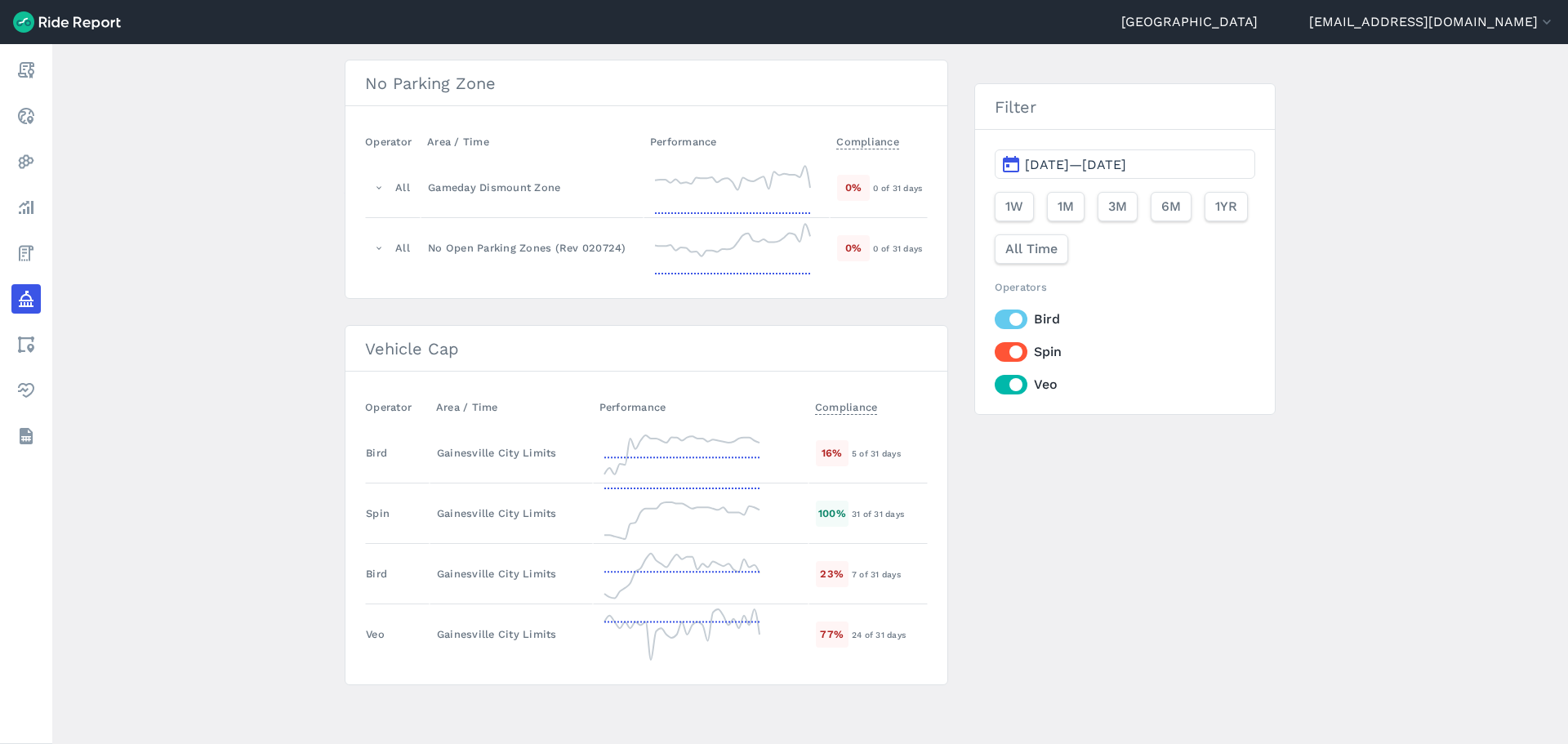
drag, startPoint x: 206, startPoint y: 204, endPoint x: 208, endPoint y: 453, distance: 249.0
click at [853, 567] on div "7 of 31 days" at bounding box center [890, 573] width 75 height 14
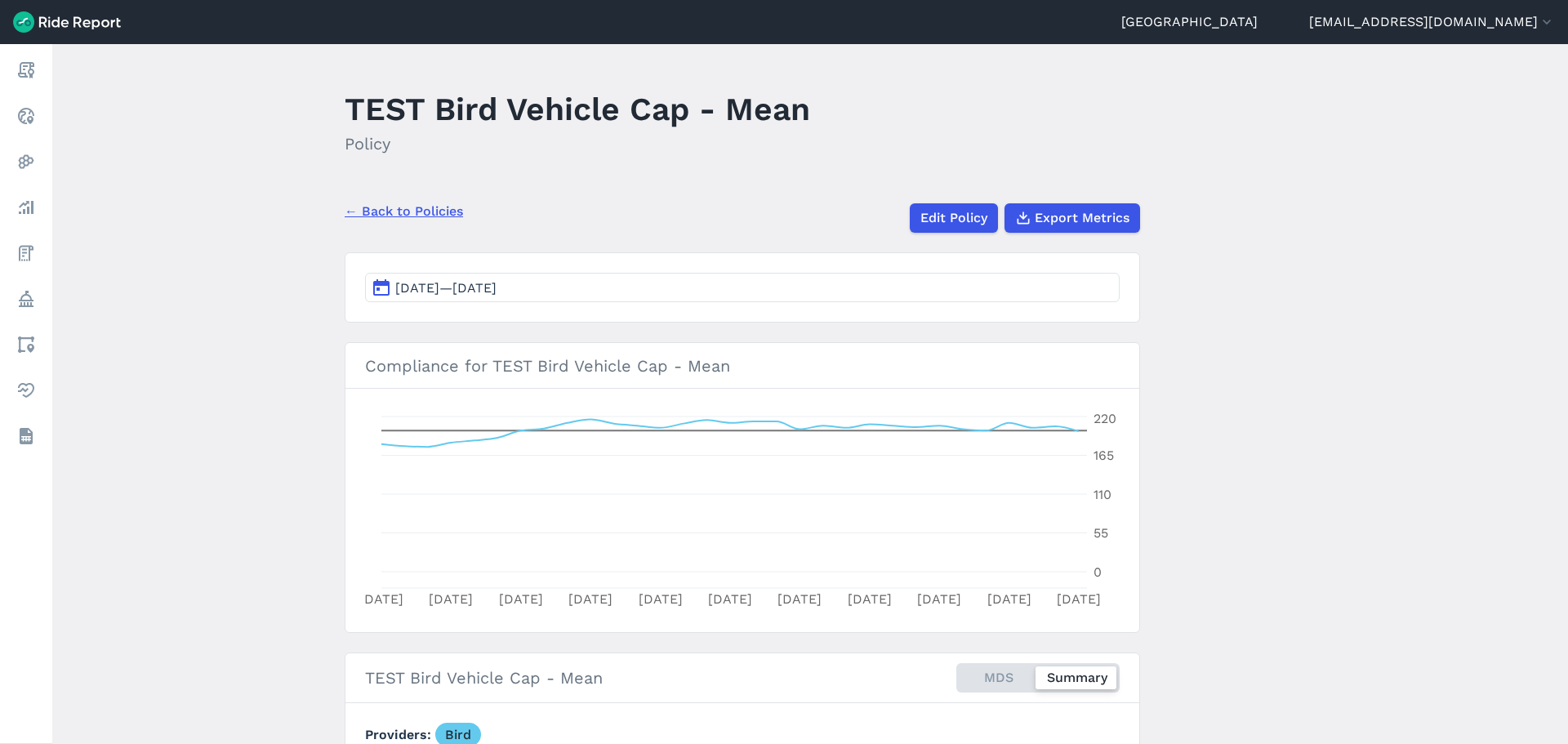
click at [205, 338] on main "TEST Bird Vehicle Cap - Mean Policy ← Back to Policies Edit Policy Export Metri…" at bounding box center [810, 394] width 1515 height 700
